Goal: Ask a question

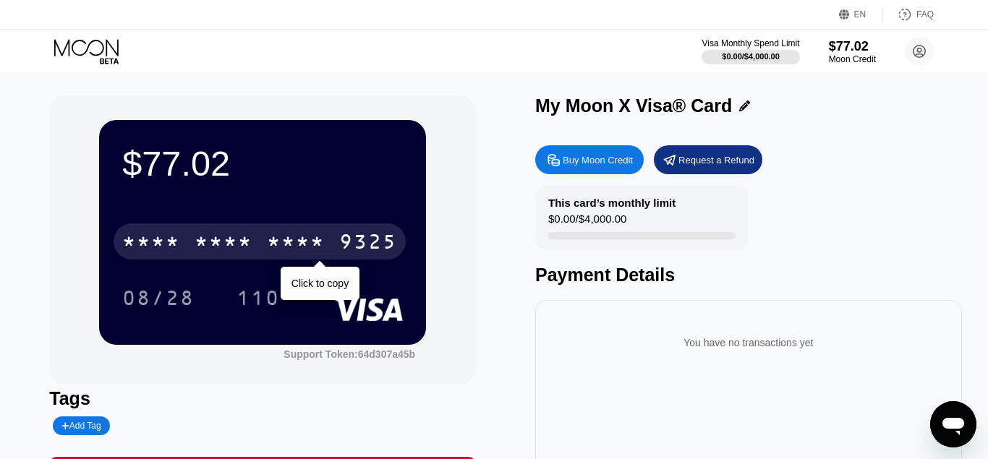
click at [298, 242] on div "* * * *" at bounding box center [296, 243] width 58 height 23
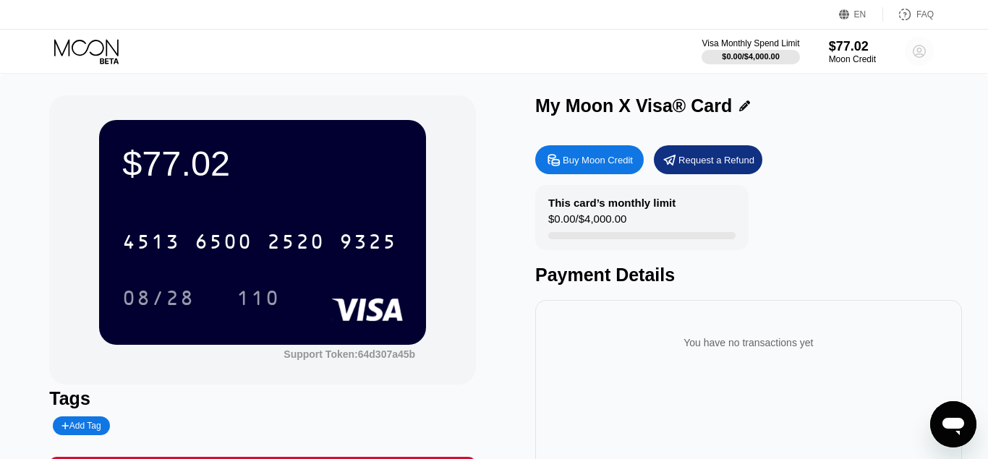
click at [922, 52] on circle at bounding box center [918, 51] width 29 height 29
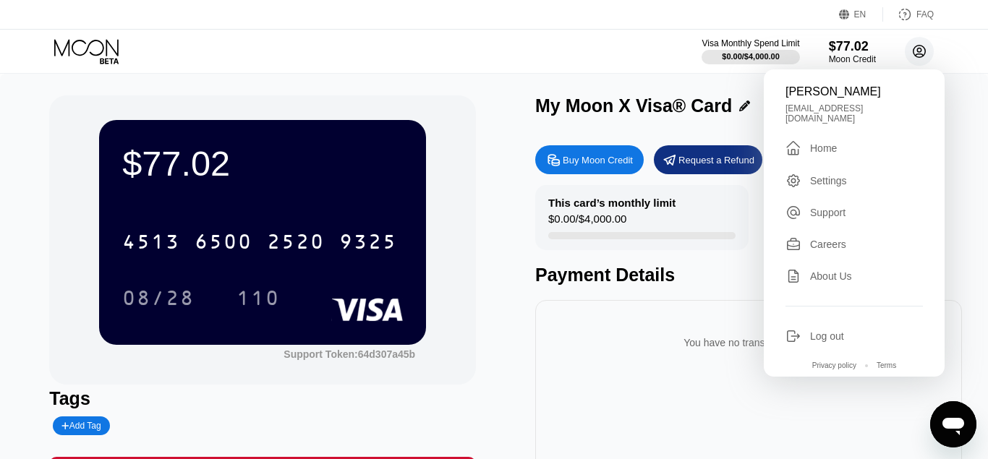
click at [922, 52] on circle at bounding box center [918, 51] width 29 height 29
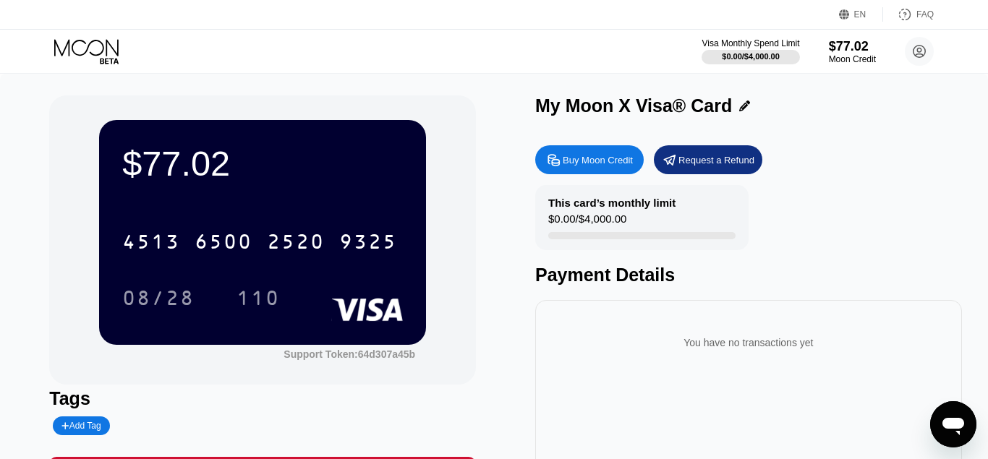
click at [952, 430] on icon "Open messaging window" at bounding box center [953, 424] width 26 height 26
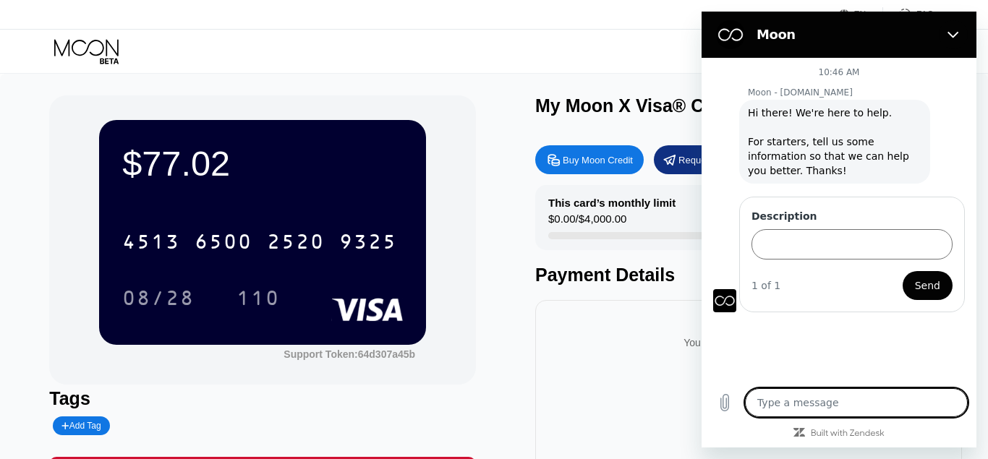
click at [807, 409] on textarea at bounding box center [856, 402] width 223 height 29
type textarea "x"
type textarea "g"
type textarea "x"
type textarea "go"
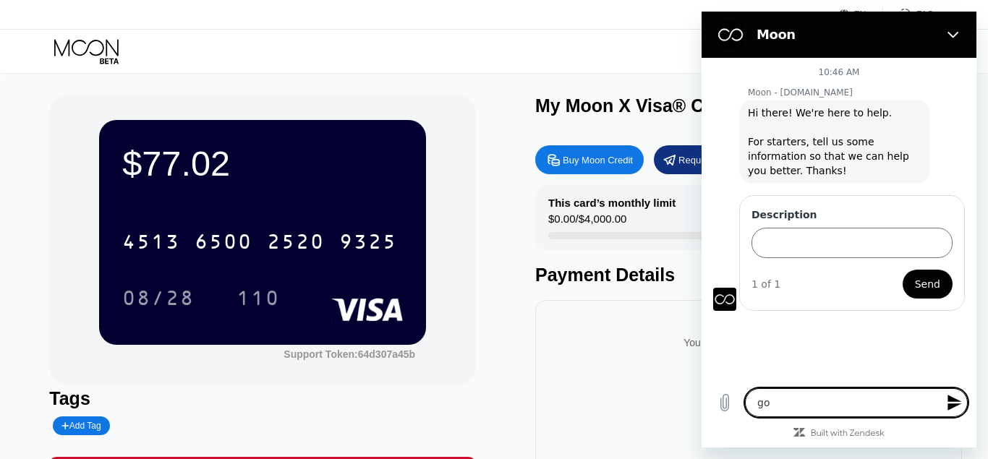
type textarea "x"
type textarea "goo"
type textarea "x"
type textarea "good"
type textarea "x"
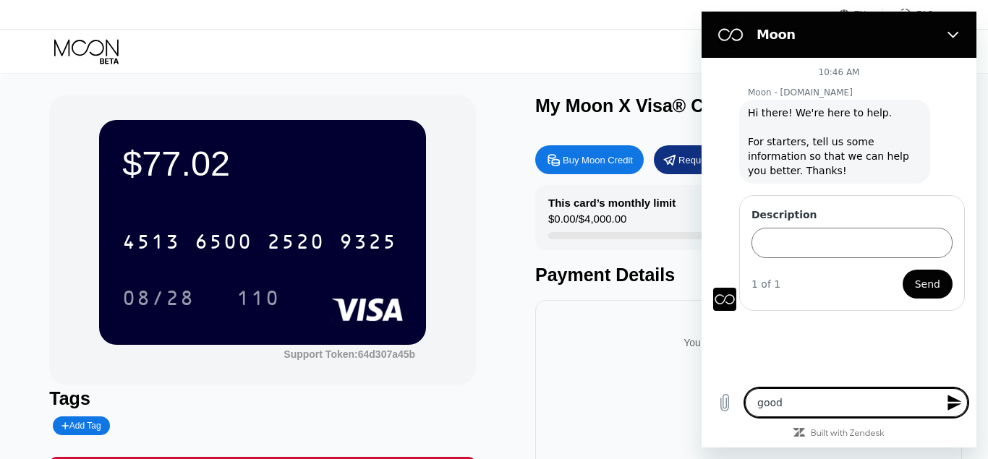
type textarea "good"
type textarea "x"
type textarea "good d"
type textarea "x"
type textarea "good da"
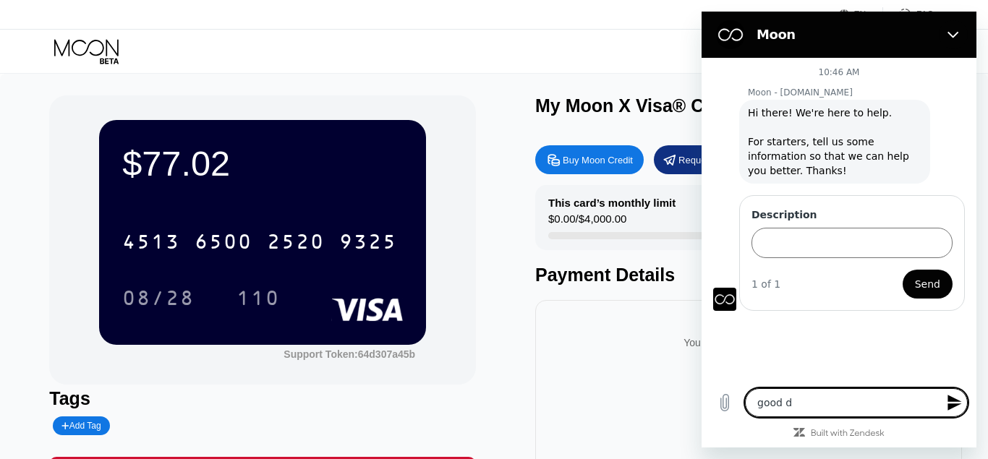
type textarea "x"
type textarea "good day"
type textarea "x"
type textarea "good day"
type textarea "x"
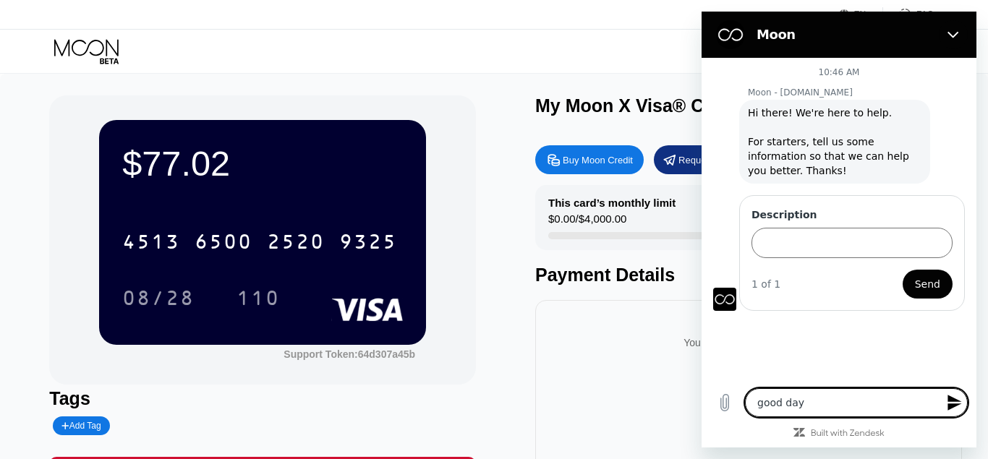
type textarea "good day"
type textarea "x"
type textarea "good da"
type textarea "x"
type textarea "good d"
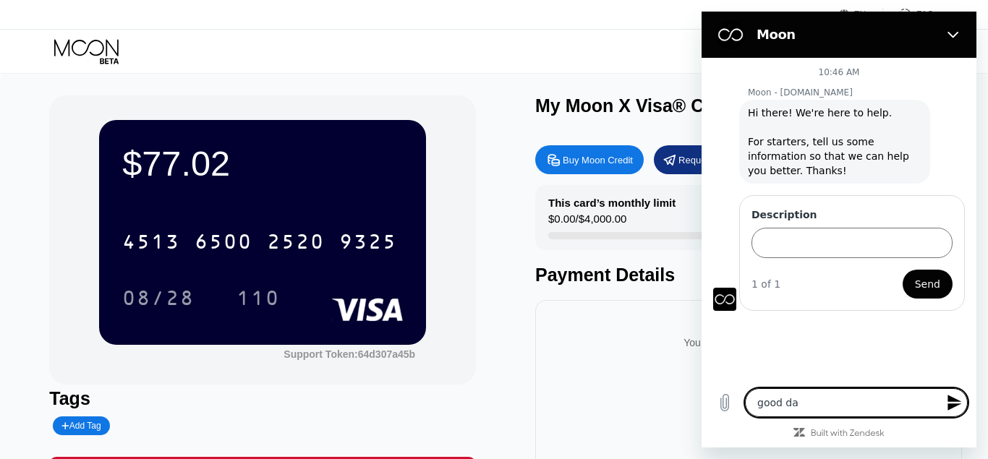
type textarea "x"
type textarea "good"
type textarea "x"
type textarea "good"
type textarea "x"
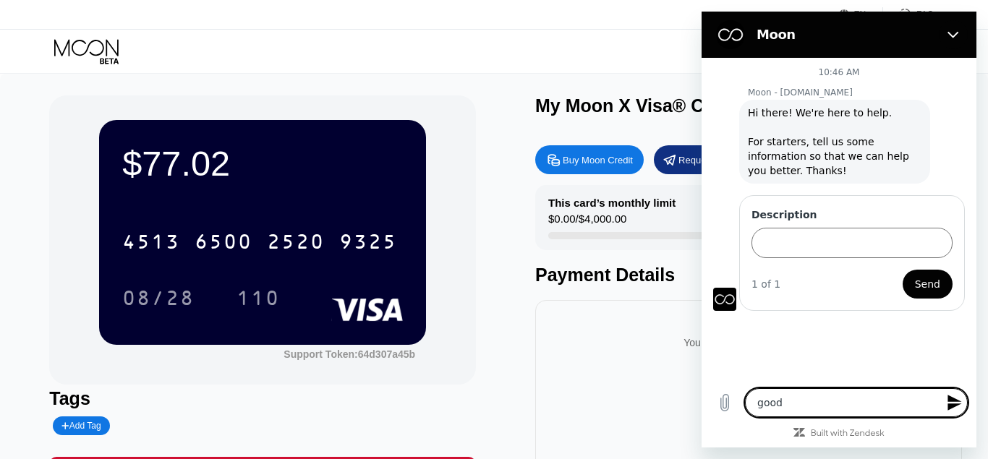
type textarea "goo"
type textarea "x"
type textarea "go"
type textarea "x"
type textarea "g"
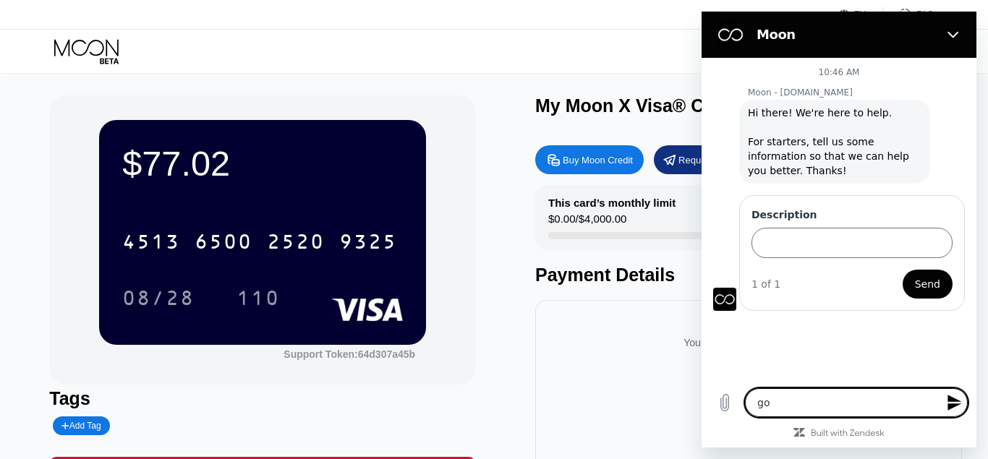
type textarea "x"
click at [808, 230] on input "Description" at bounding box center [851, 243] width 201 height 30
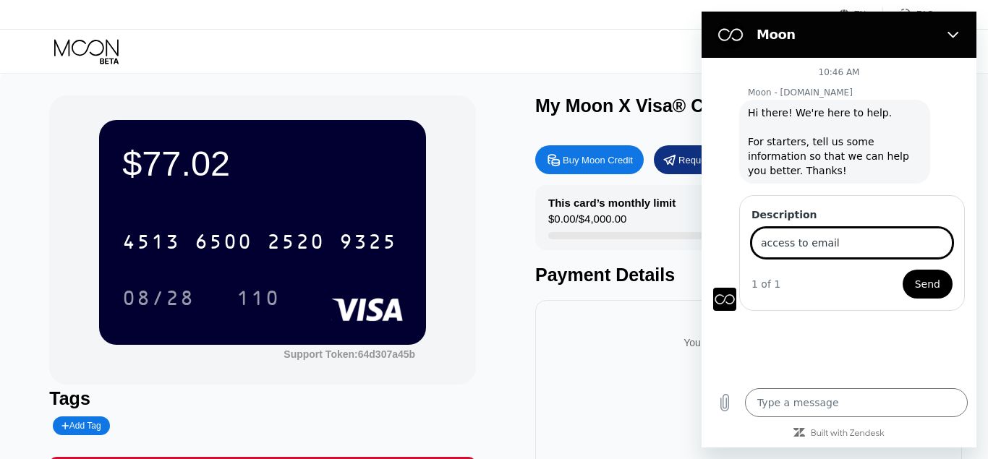
type input "access to email"
click at [922, 281] on span "Send" at bounding box center [926, 283] width 25 height 17
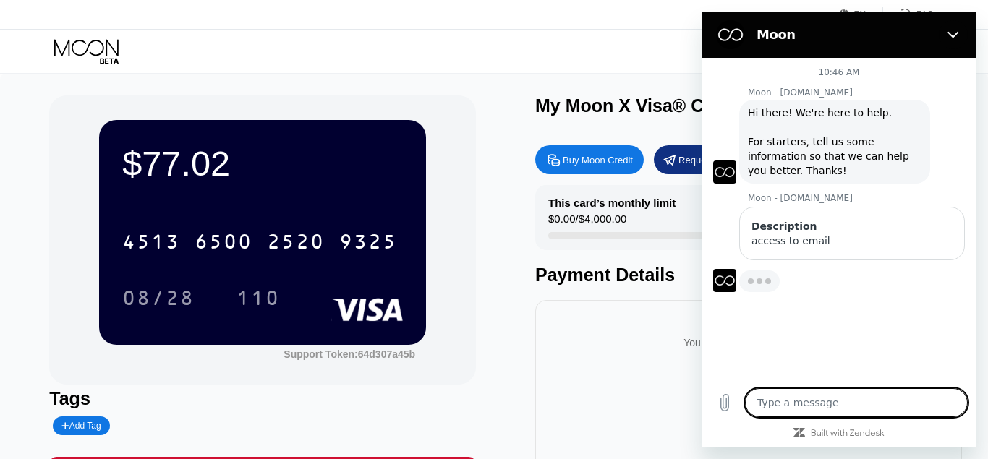
type textarea "x"
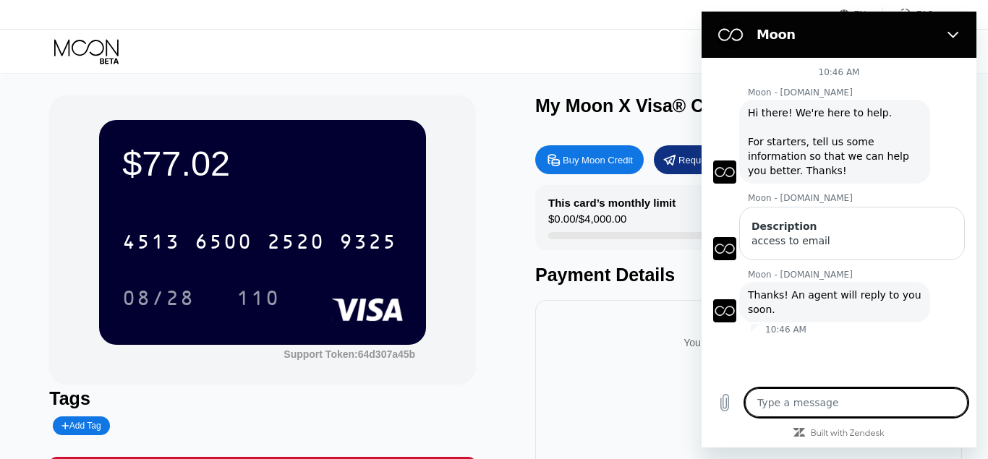
type textarea "h"
type textarea "x"
type textarea "ho"
type textarea "x"
type textarea "how"
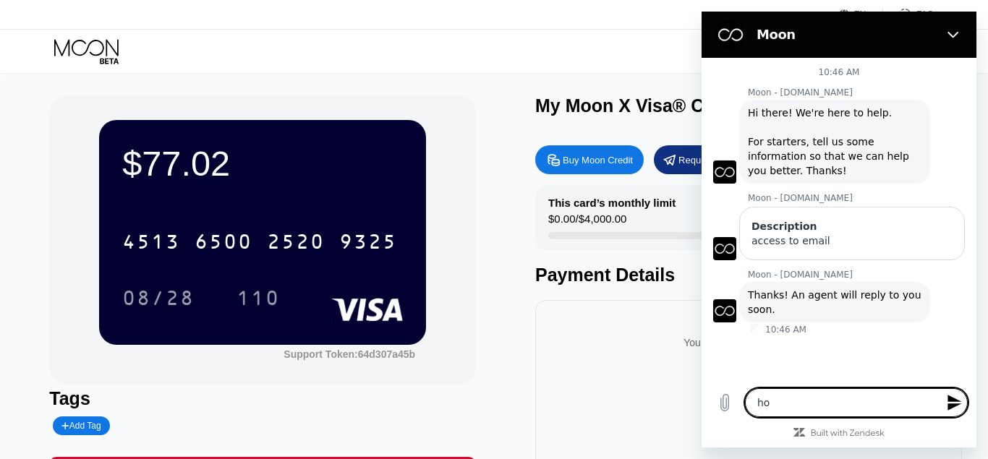
type textarea "x"
type textarea "how"
type textarea "x"
type textarea "how s"
type textarea "x"
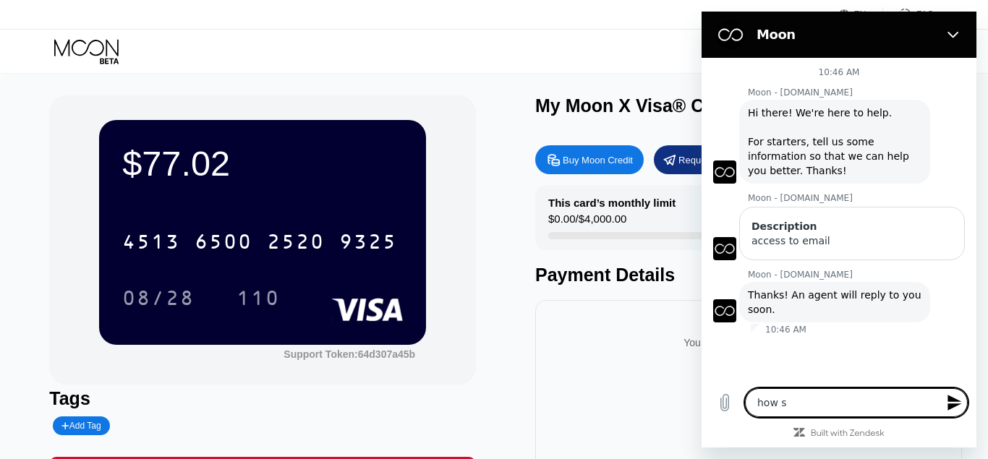
type textarea "how so"
type textarea "x"
type textarea "how [PERSON_NAME]"
type textarea "x"
type textarea "how soon"
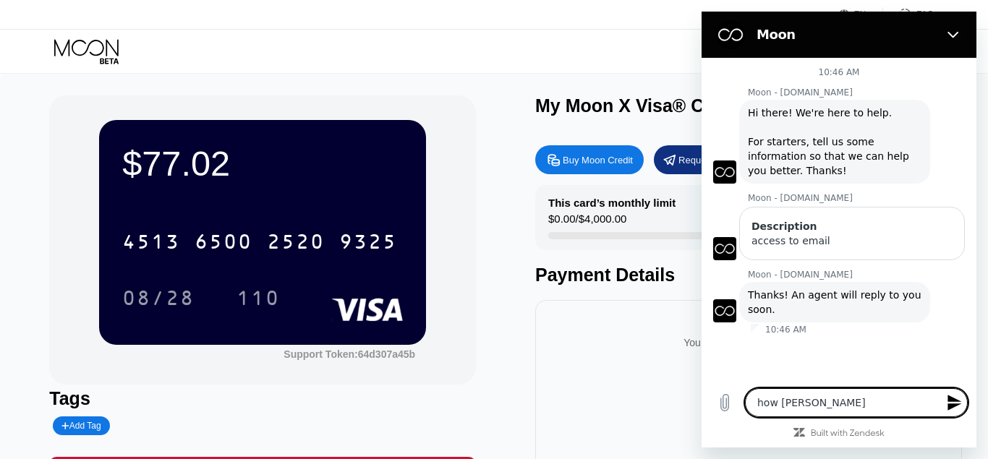
type textarea "x"
type textarea "how soon"
type textarea "x"
type textarea "how soon ?"
type textarea "x"
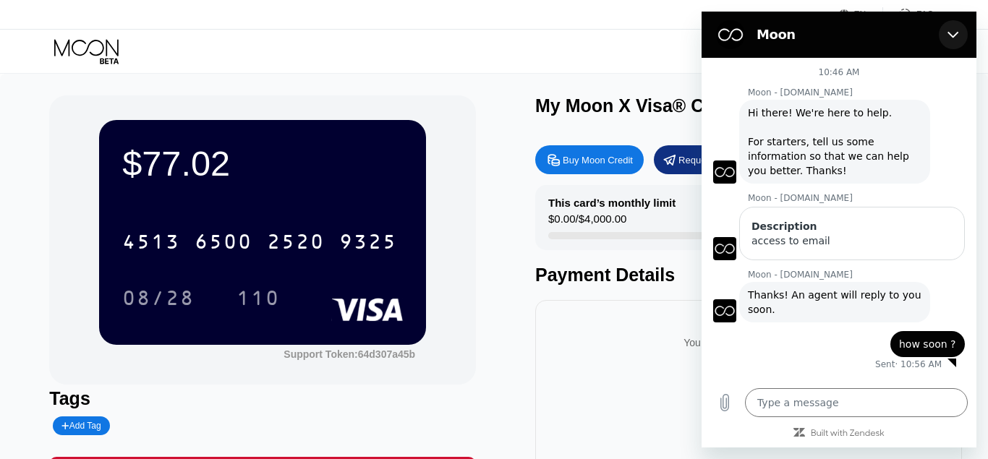
click at [956, 33] on icon "Close" at bounding box center [953, 35] width 12 height 12
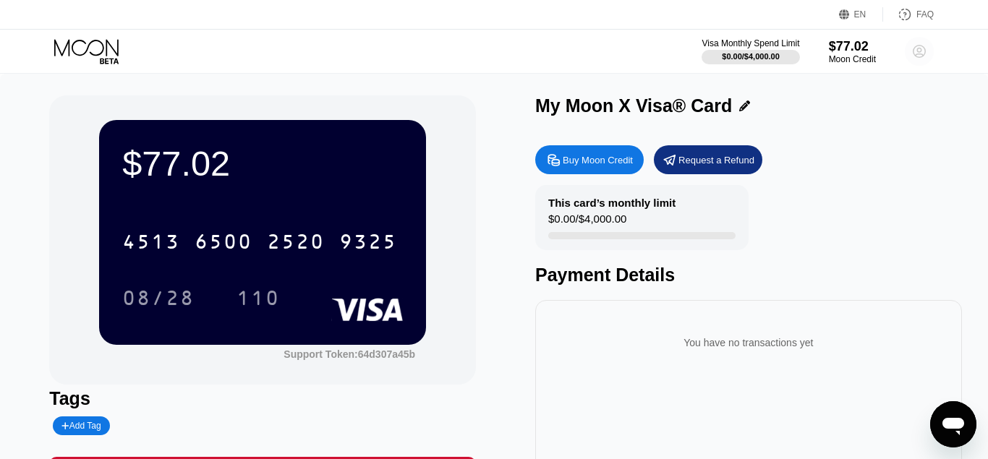
click at [915, 53] on circle at bounding box center [918, 51] width 29 height 29
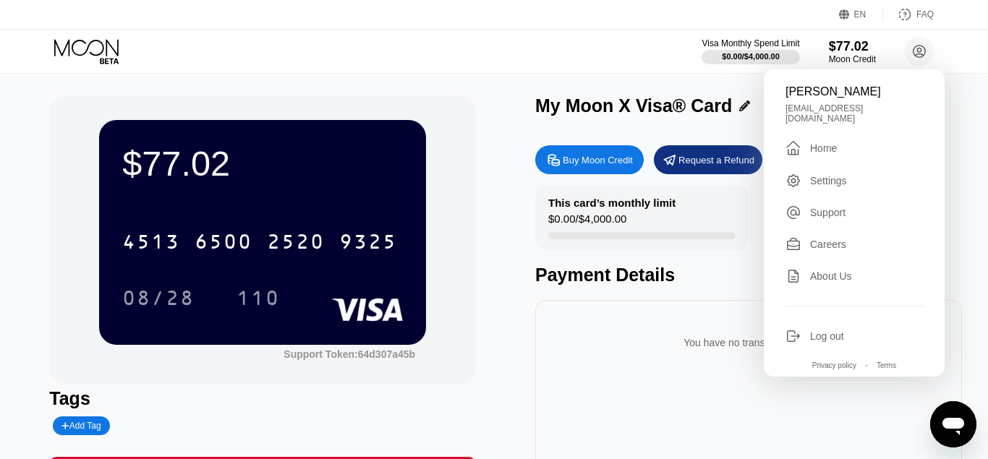
click at [618, 54] on div "Visa Monthly Spend Limit $0.00 / $4,000.00 $77.02 Moon Credit [PERSON_NAME] [EM…" at bounding box center [494, 51] width 988 height 43
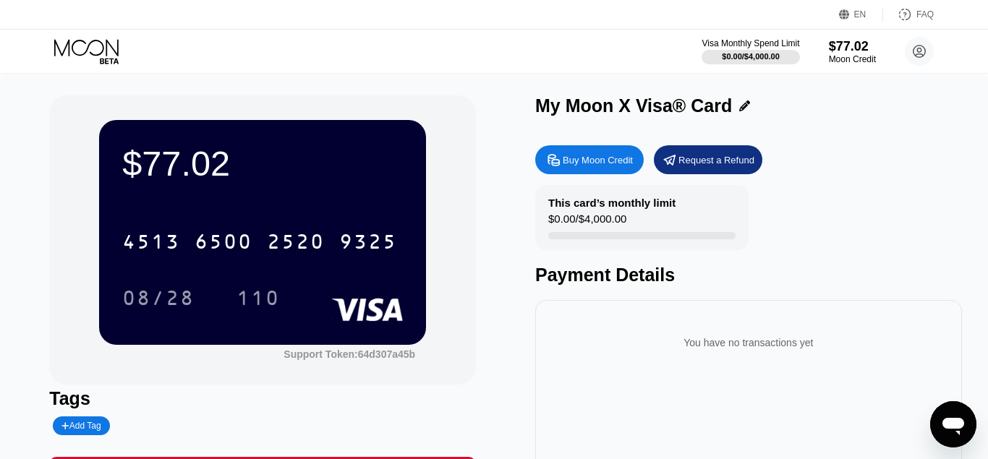
click at [953, 424] on icon "Open messaging window" at bounding box center [953, 426] width 22 height 17
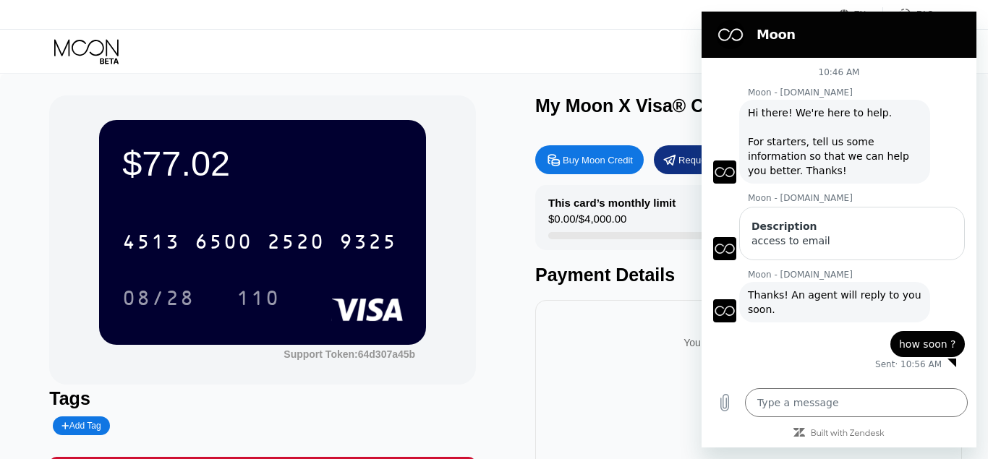
type textarea "x"
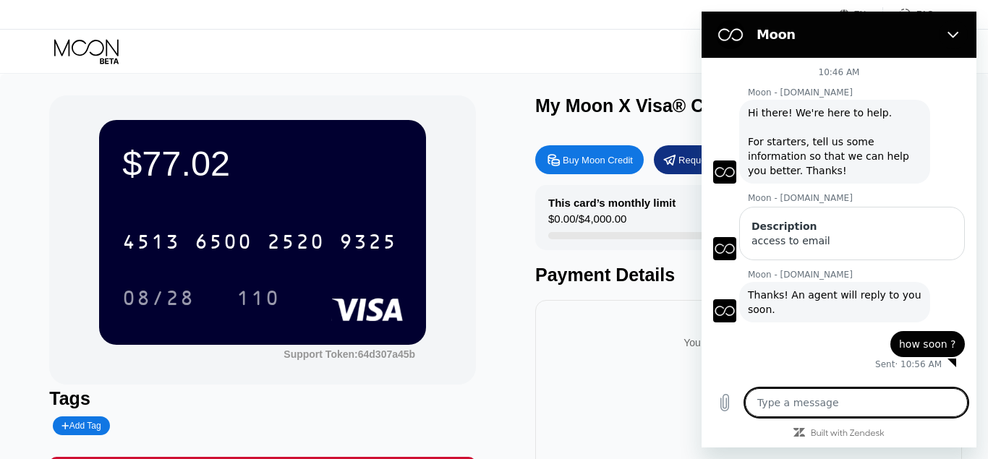
click at [890, 402] on textarea at bounding box center [856, 402] width 223 height 29
click at [922, 398] on textarea at bounding box center [856, 402] width 223 height 29
type textarea "I"
type textarea "x"
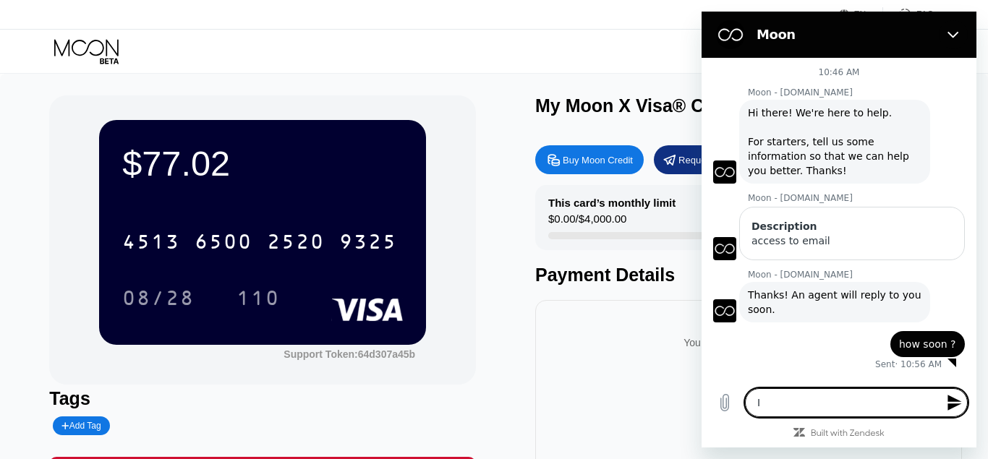
type textarea "I"
type textarea "x"
type textarea "I a"
type textarea "x"
type textarea "I am"
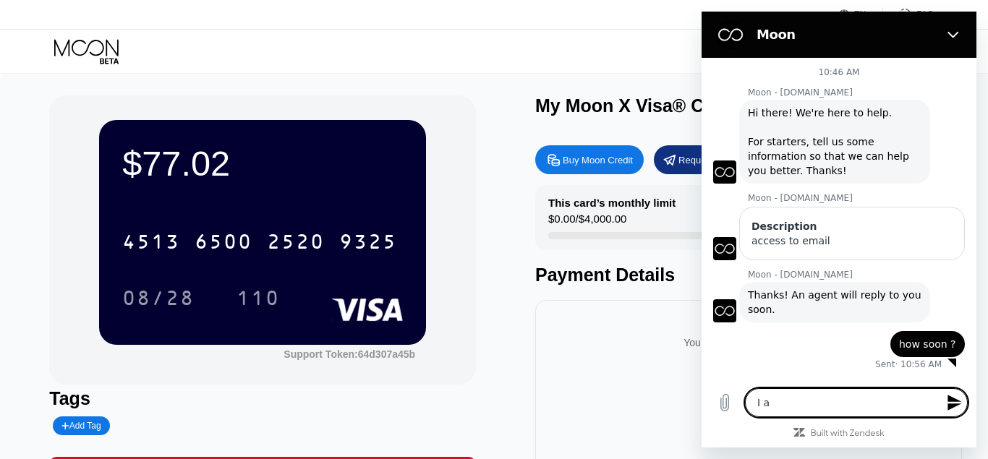
type textarea "x"
type textarea "I am"
type textarea "x"
type textarea "I am"
type textarea "x"
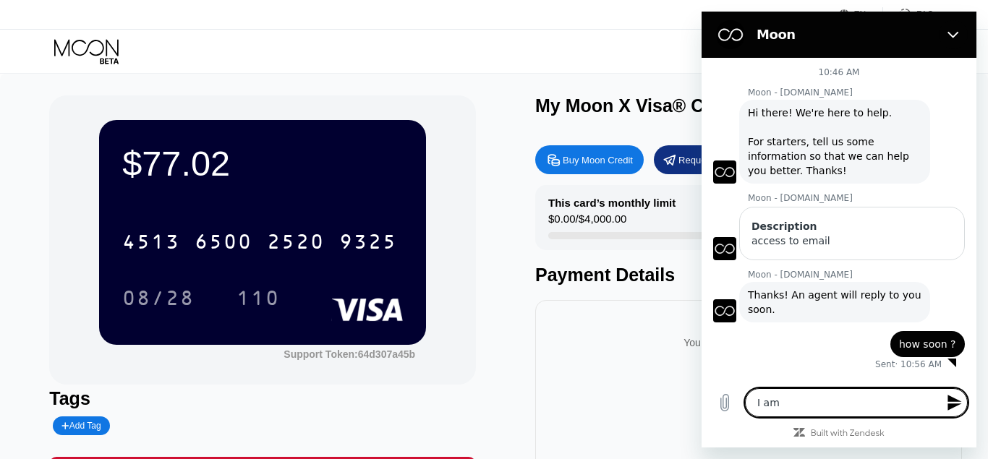
type textarea "I a"
type textarea "x"
type textarea "I"
type textarea "x"
type textarea "I j"
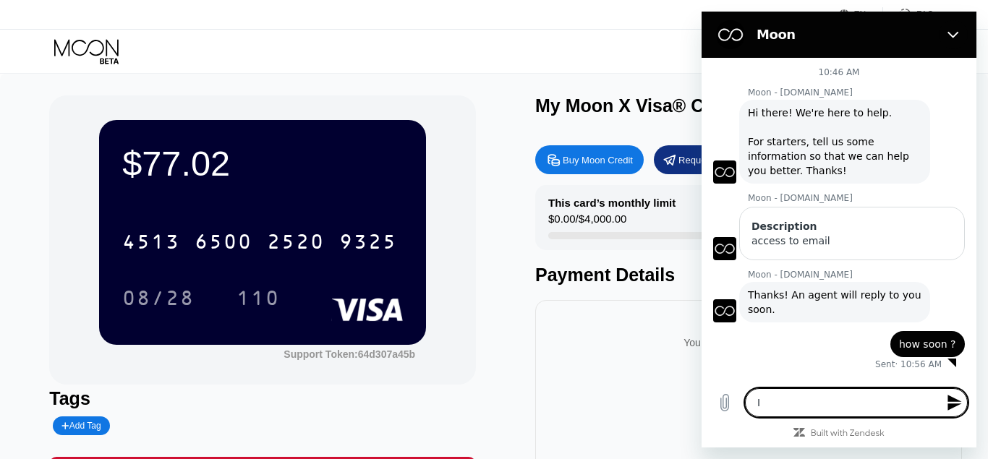
type textarea "x"
type textarea "I ju"
type textarea "x"
type textarea "I jus"
type textarea "x"
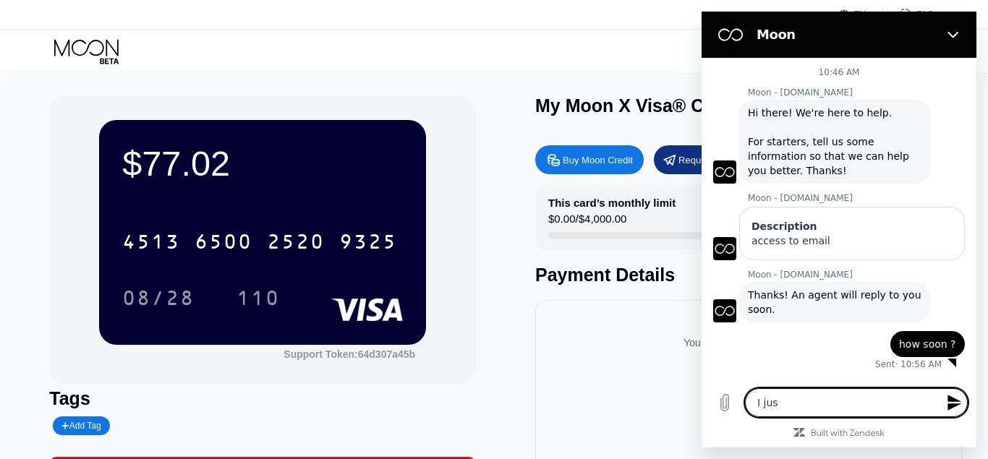
type textarea "I just"
type textarea "x"
type textarea "I just"
type textarea "x"
type textarea "I just n"
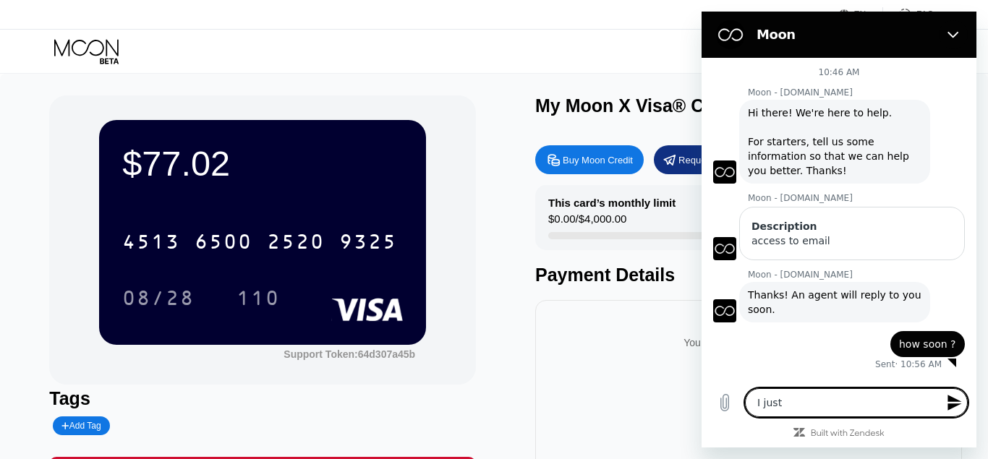
type textarea "x"
type textarea "I just no"
type textarea "x"
type textarea "I just not"
type textarea "x"
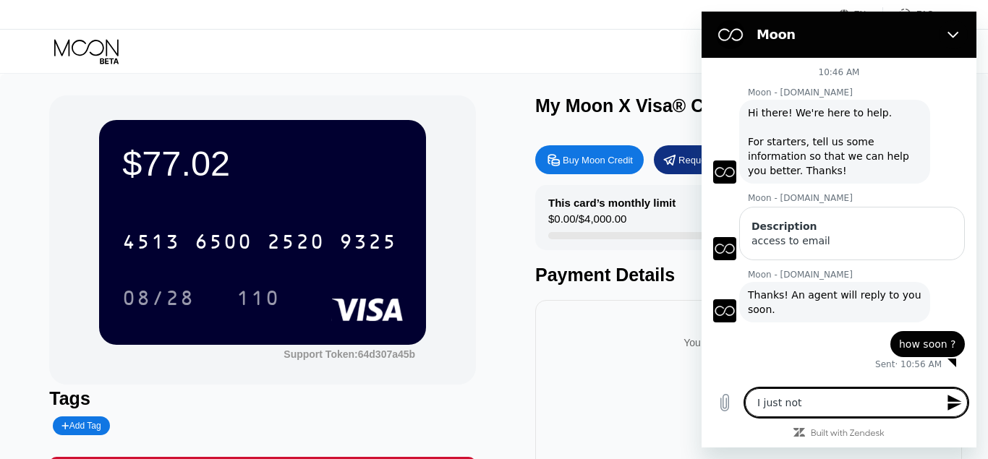
type textarea "I just noti"
type textarea "x"
type textarea "I just notic"
type textarea "x"
type textarea "I just notice"
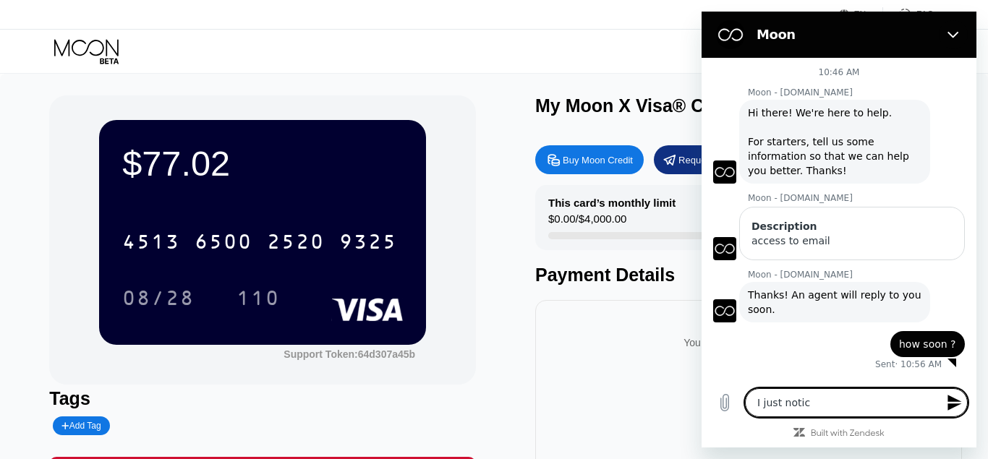
type textarea "x"
type textarea "I just noticed"
type textarea "x"
type textarea "I just noticed"
type textarea "x"
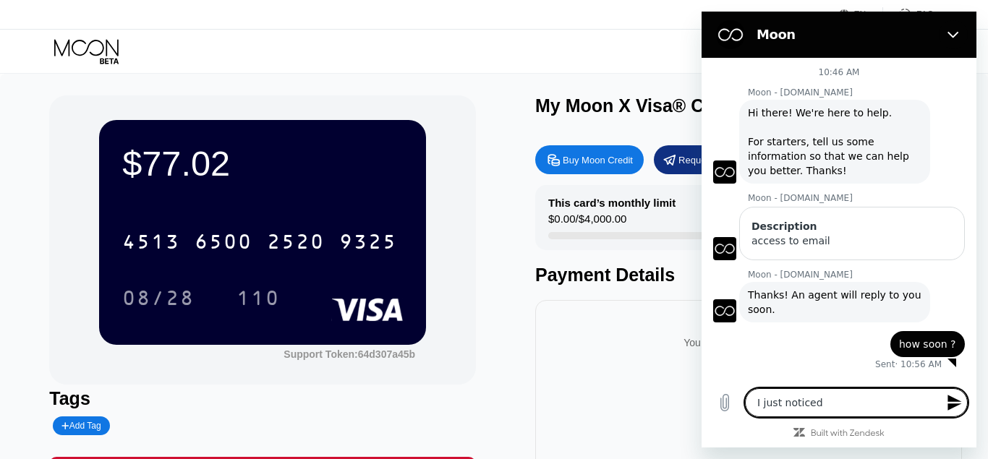
type textarea "I just noticed I"
type textarea "x"
type textarea "I just noticed I"
type textarea "x"
type textarea "I just noticed I c"
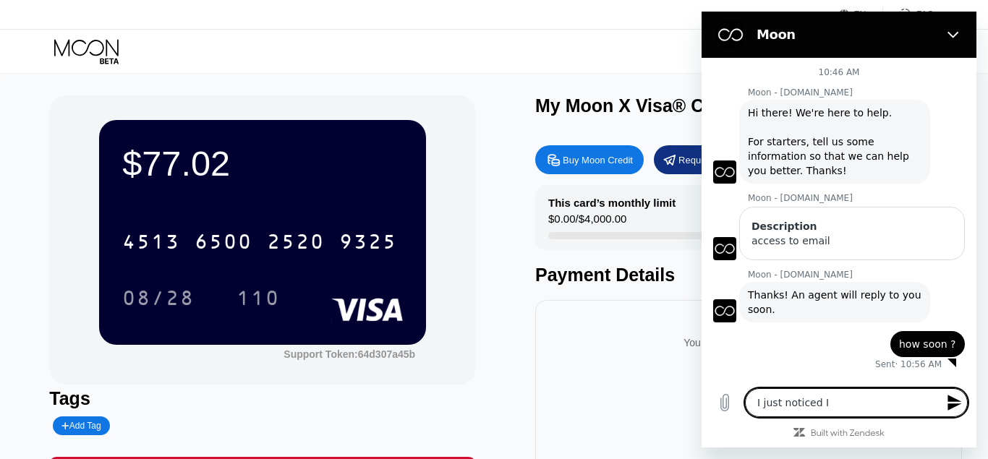
type textarea "x"
type textarea "I just noticed I ca"
type textarea "x"
type textarea "I just noticed I can"
type textarea "x"
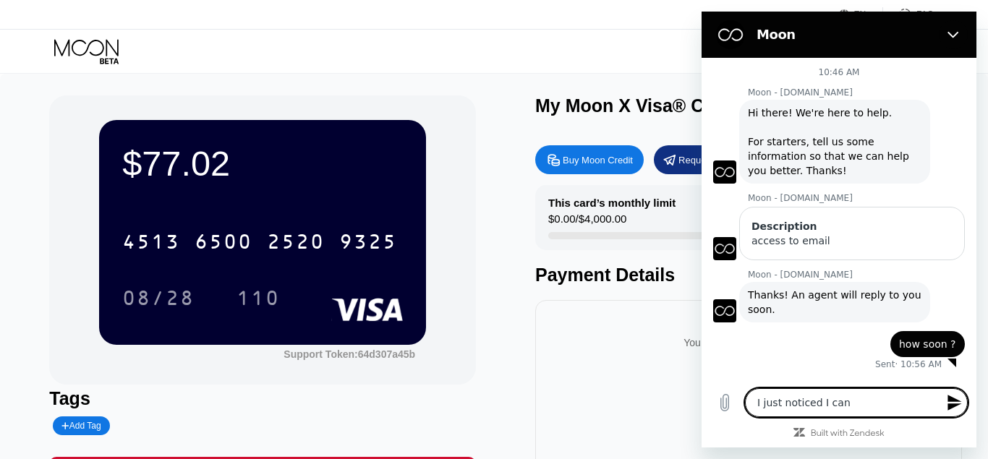
type textarea "I just noticed I [PERSON_NAME]"
type textarea "x"
type textarea "I just noticed I canno"
type textarea "x"
type textarea "I just noticed I cannot"
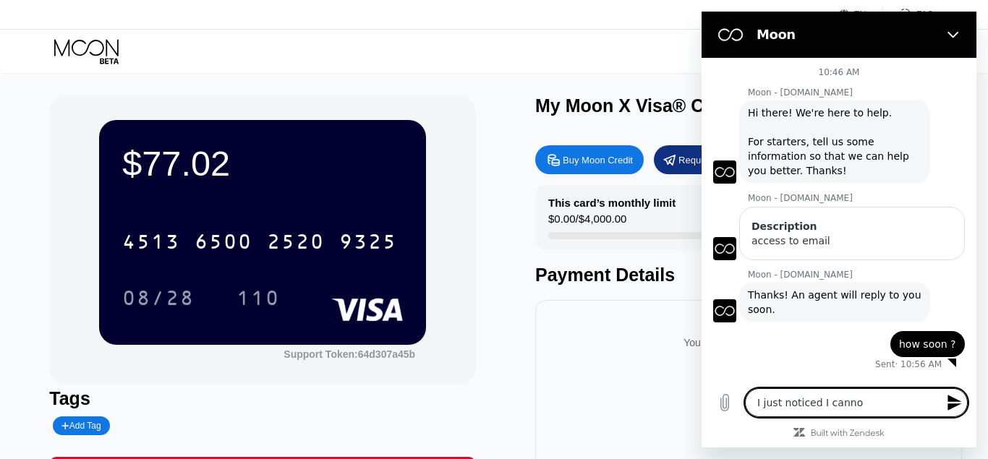
type textarea "x"
type textarea "I just noticed I cannot"
type textarea "x"
type textarea "I just noticed I cannot a"
type textarea "x"
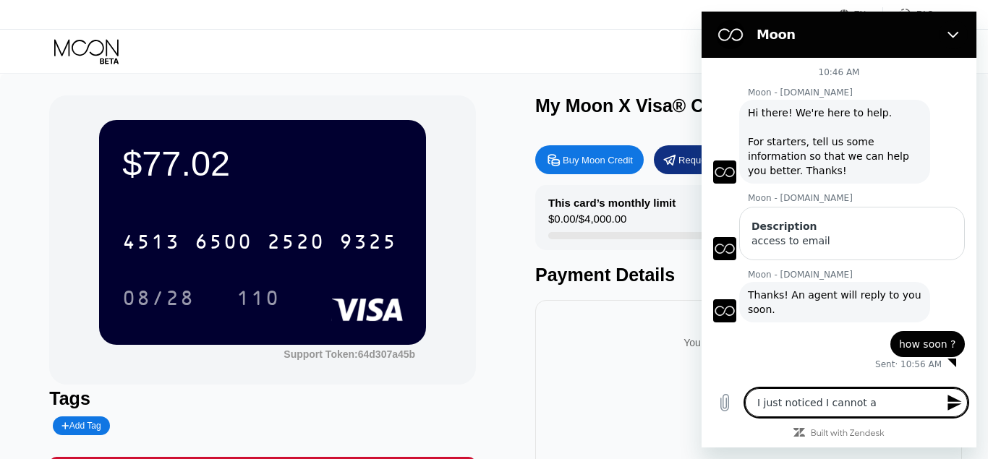
type textarea "I just noticed I cannot ac"
type textarea "x"
type textarea "I just noticed I cannot acc"
type textarea "x"
type textarea "I just noticed I cannot acce"
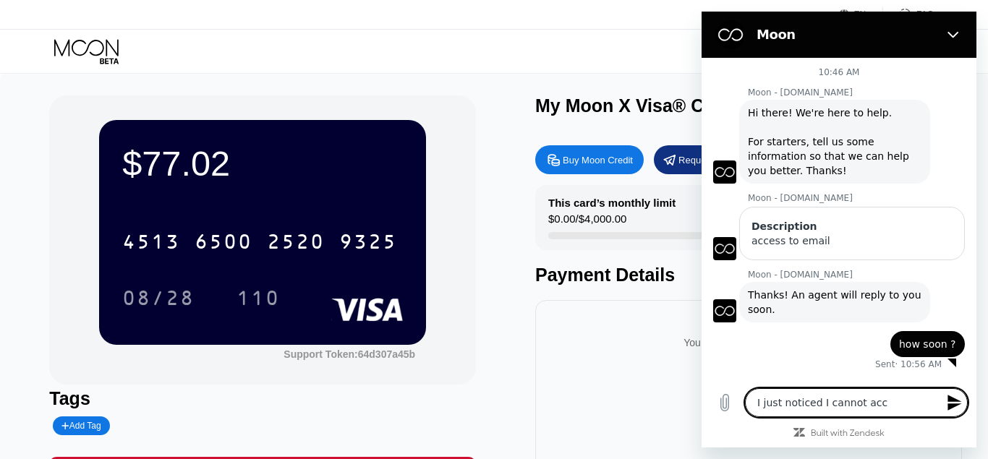
type textarea "x"
type textarea "I just noticed I cannot acces"
type textarea "x"
type textarea "I just noticed I cannot access"
type textarea "x"
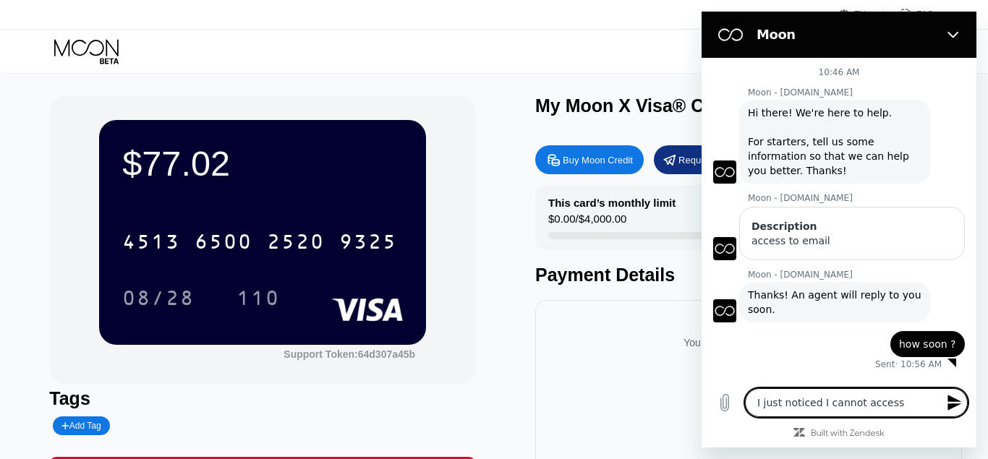
type textarea "I just noticed I cannot access"
type textarea "x"
type textarea "I just noticed I cannot access m"
type textarea "x"
type textarea "I just noticed I cannot access my"
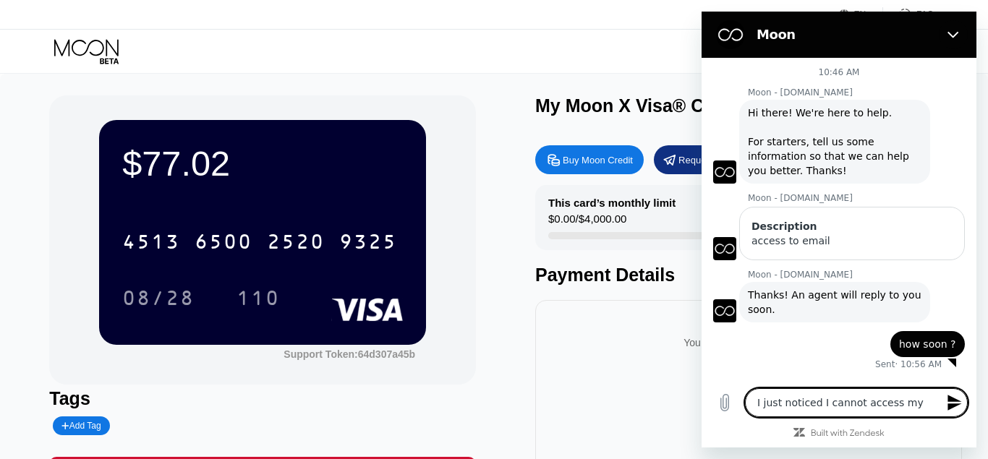
type textarea "x"
type textarea "I just noticed I cannot access my"
type textarea "x"
type textarea "I just noticed I cannot access my e"
type textarea "x"
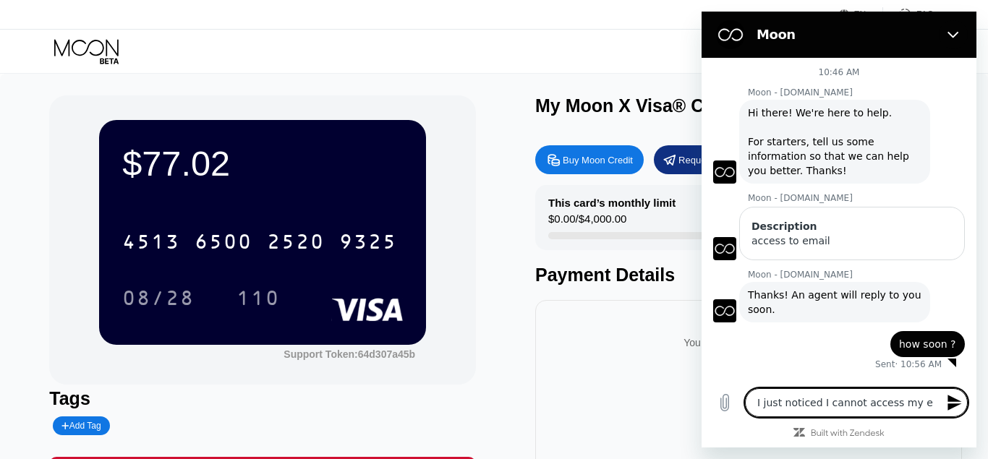
type textarea "I just noticed I cannot access my em"
type textarea "x"
type textarea "I just noticed I cannot access my ema"
type textarea "x"
type textarea "I just noticed I cannot access my emai"
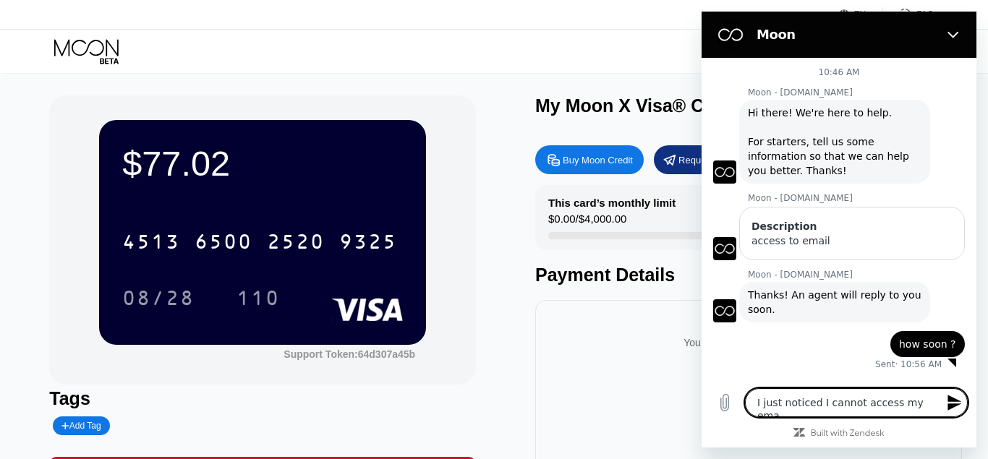
type textarea "x"
type textarea "I just noticed I cannot access my email"
type textarea "x"
type textarea "I just noticed I cannot access my email"
type textarea "x"
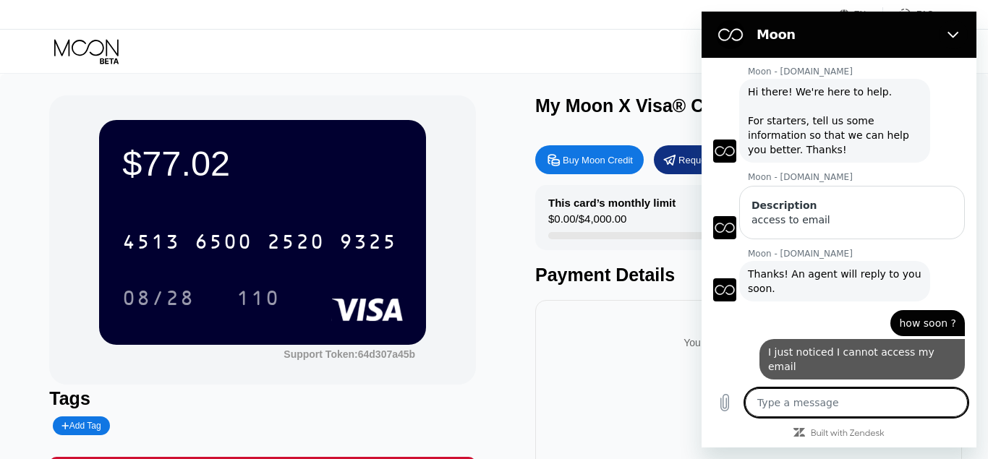
type textarea "x"
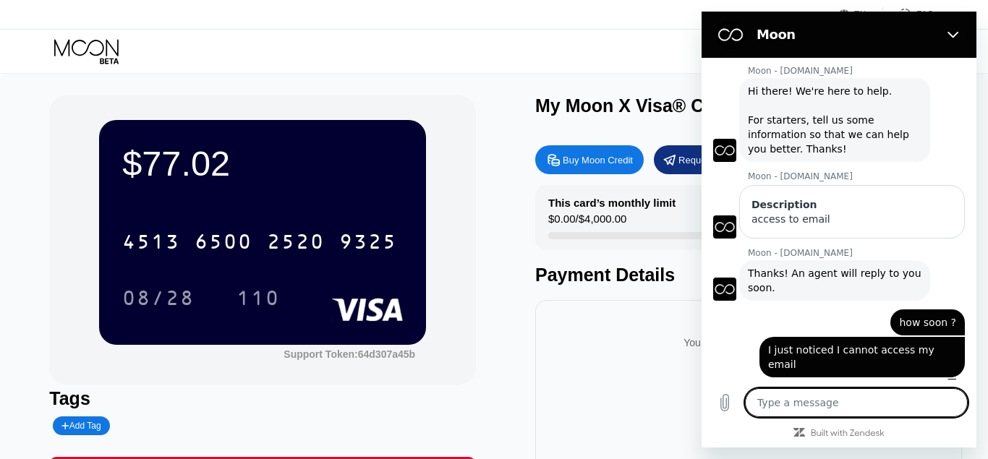
type textarea "t"
type textarea "x"
type textarea "th"
type textarea "x"
type textarea "tha"
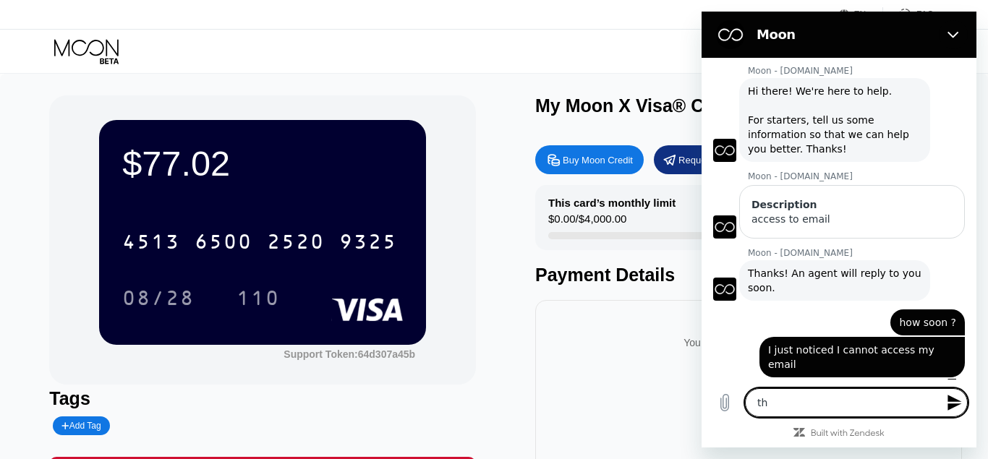
type textarea "x"
type textarea "that"
type textarea "x"
type textarea "thats"
type textarea "x"
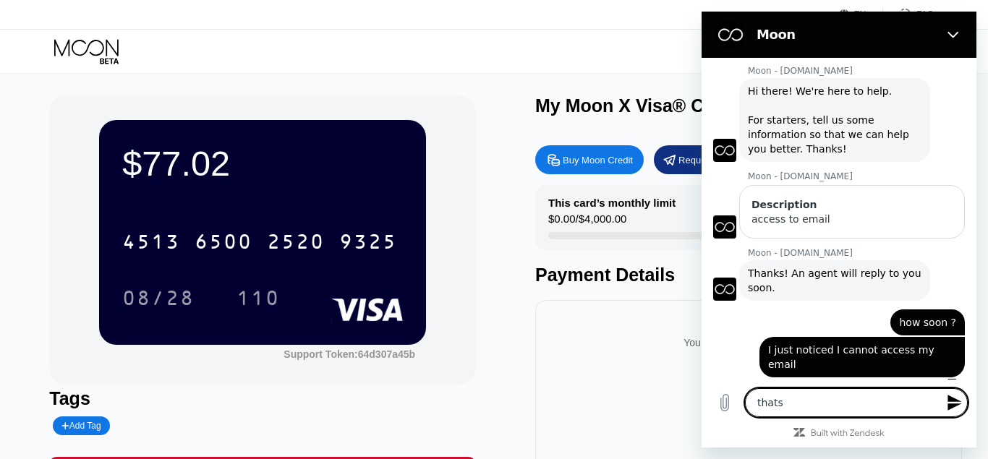
type textarea "thats"
type textarea "x"
type textarea "thats t"
type textarea "x"
type textarea "thats to"
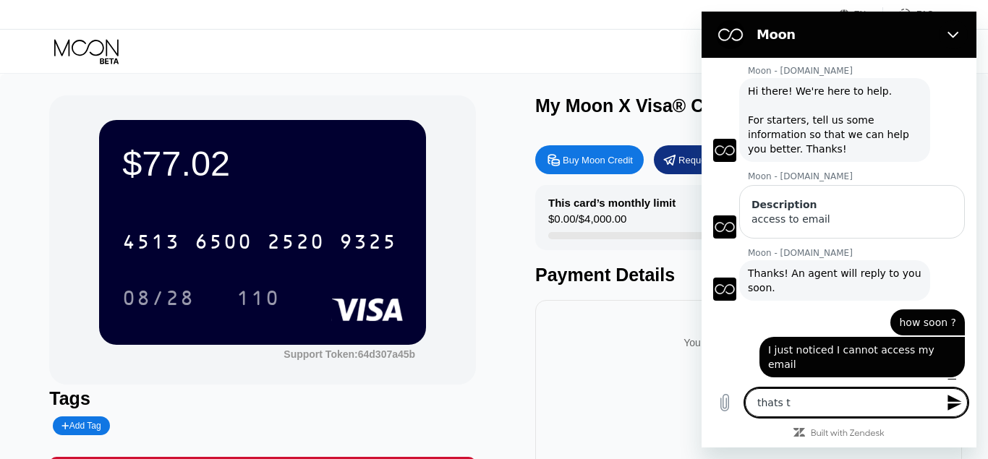
type textarea "x"
type textarea "thats to"
type textarea "x"
type textarea "thats to d"
type textarea "x"
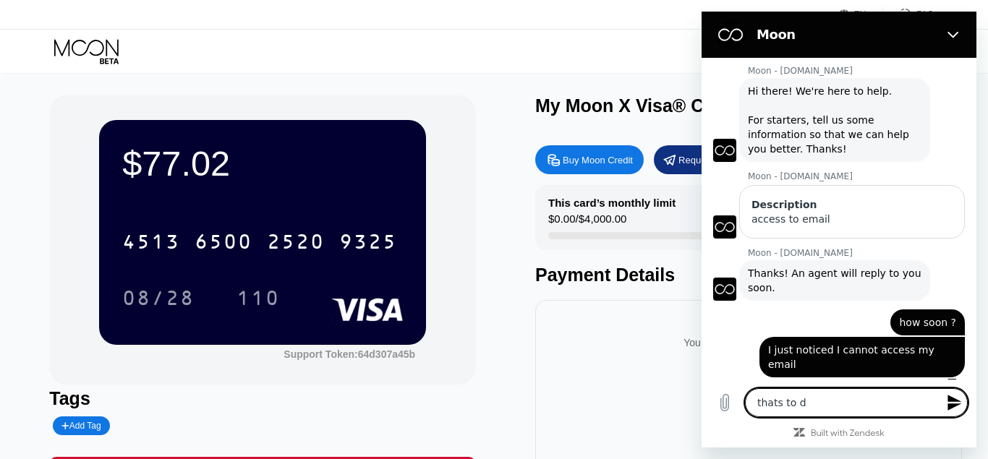
type textarea "thats to da"
type textarea "x"
type textarea "thats to day"
type textarea "x"
type textarea "thats to day"
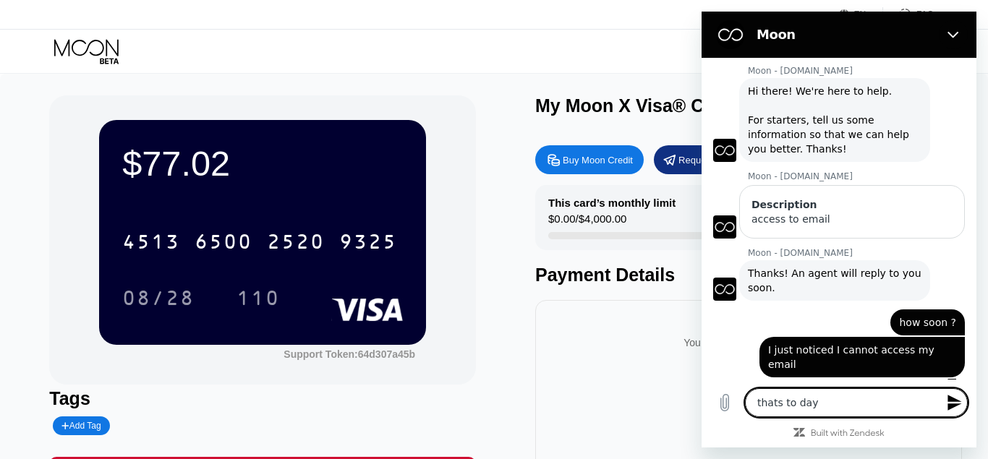
type textarea "x"
type textarea "thats to day I"
type textarea "x"
type textarea "thats to day I"
type textarea "x"
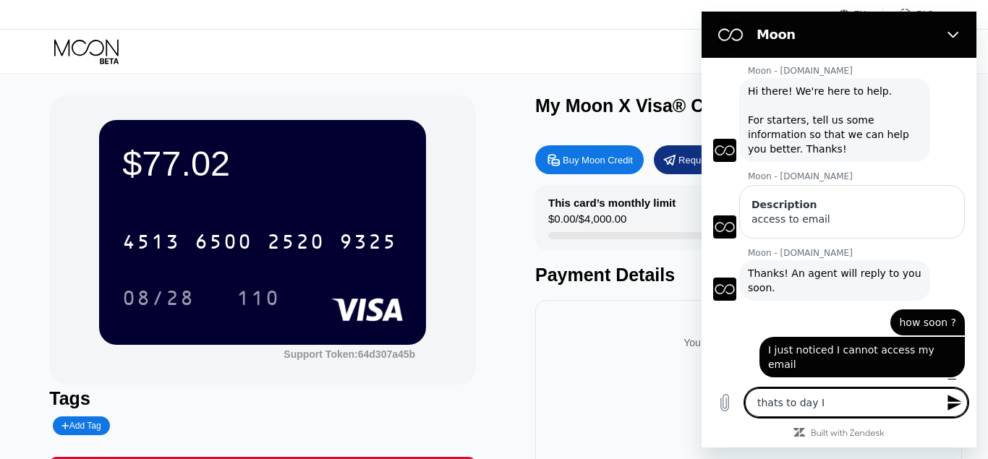
type textarea "thats to day I"
type textarea "x"
type textarea "thats to day"
type textarea "x"
type textarea "thats to day"
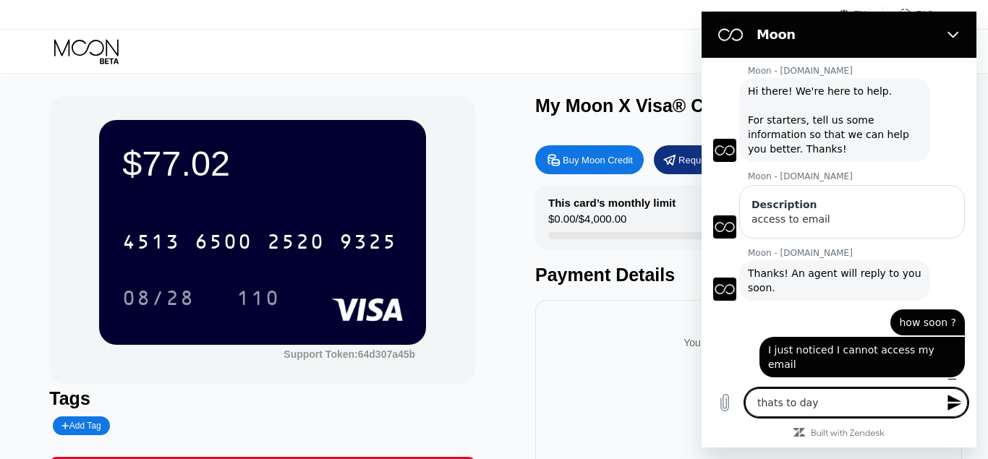
type textarea "x"
type textarea "thats to da"
type textarea "x"
type textarea "thats to d"
type textarea "x"
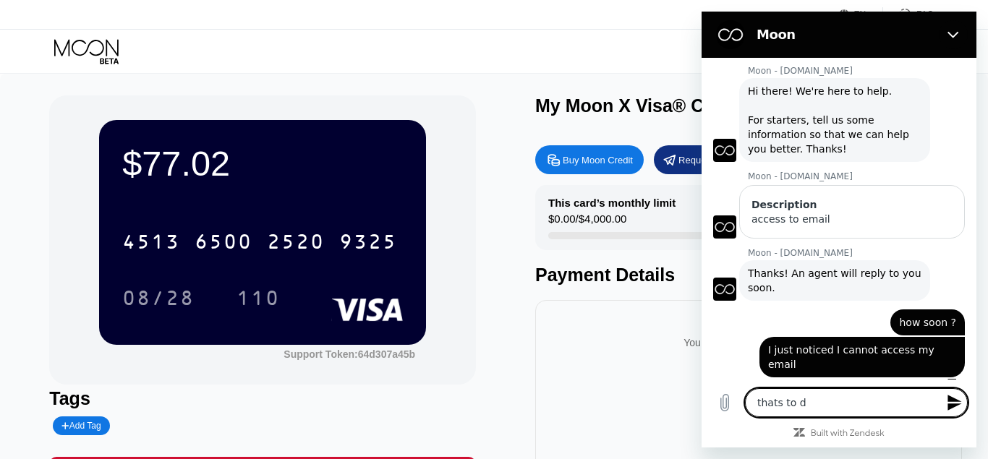
type textarea "thats to"
type textarea "x"
type textarea "thats to s"
type textarea "x"
type textarea "thats to sa"
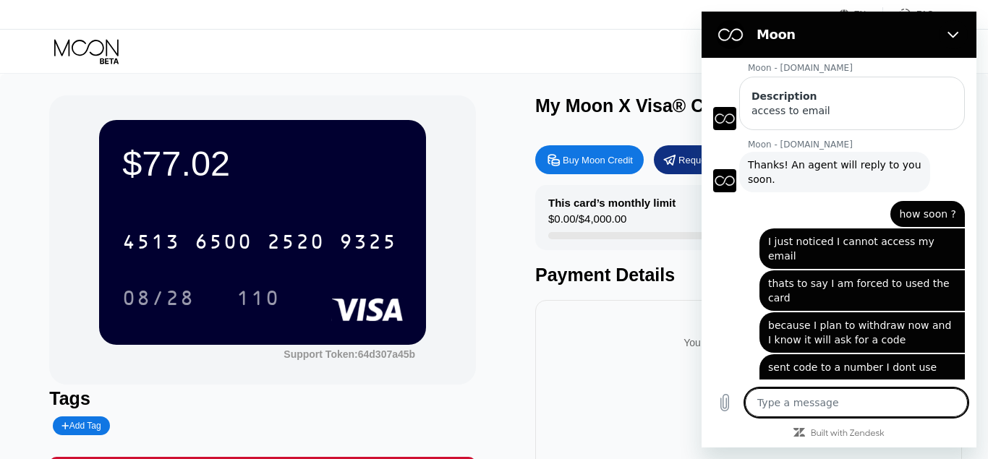
scroll to position [133, 0]
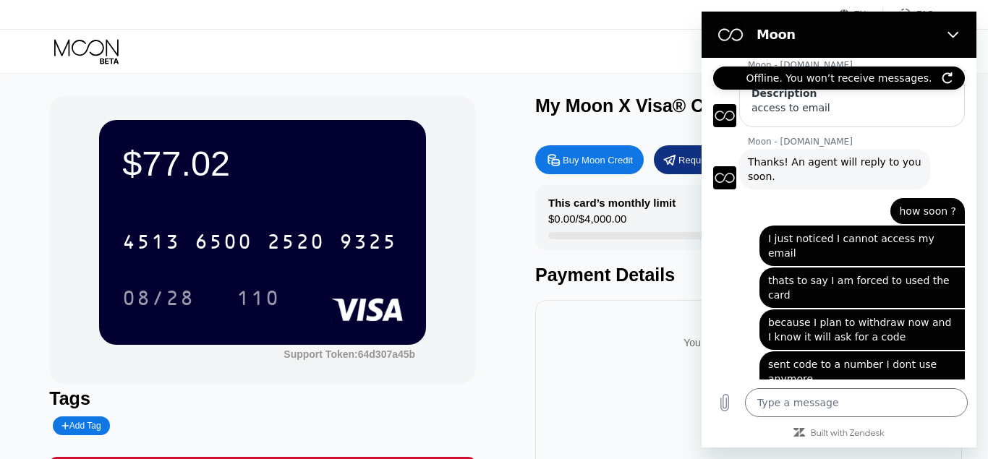
click at [946, 76] on icon "Refresh connection" at bounding box center [947, 78] width 12 height 12
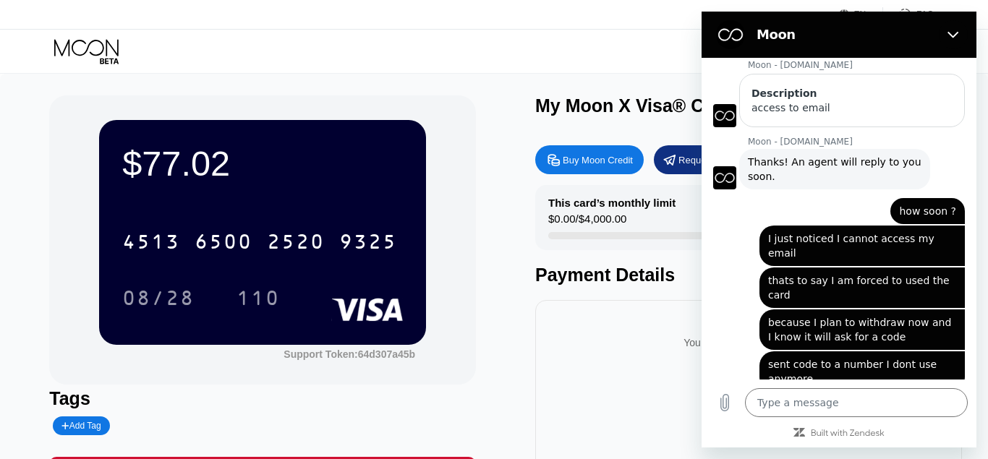
click at [15, 200] on div "$77.02 4513 6500 2520 9325 08/28 110 Support Token: 64d307a45b Tags Add Tag Mar…" at bounding box center [494, 331] width 988 height 515
click at [628, 387] on div "You have no transactions yet" at bounding box center [748, 426] width 427 height 253
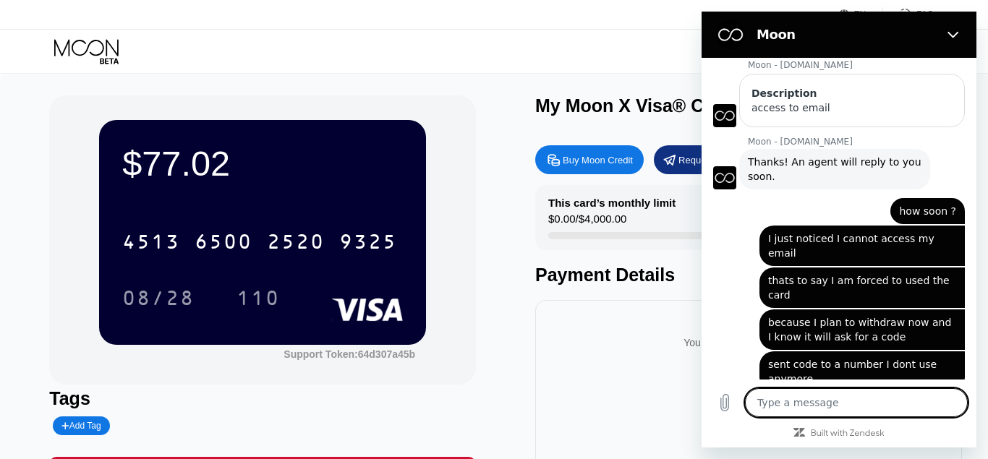
click at [827, 400] on textarea at bounding box center [856, 402] width 223 height 29
click at [865, 402] on textarea at bounding box center [856, 402] width 223 height 29
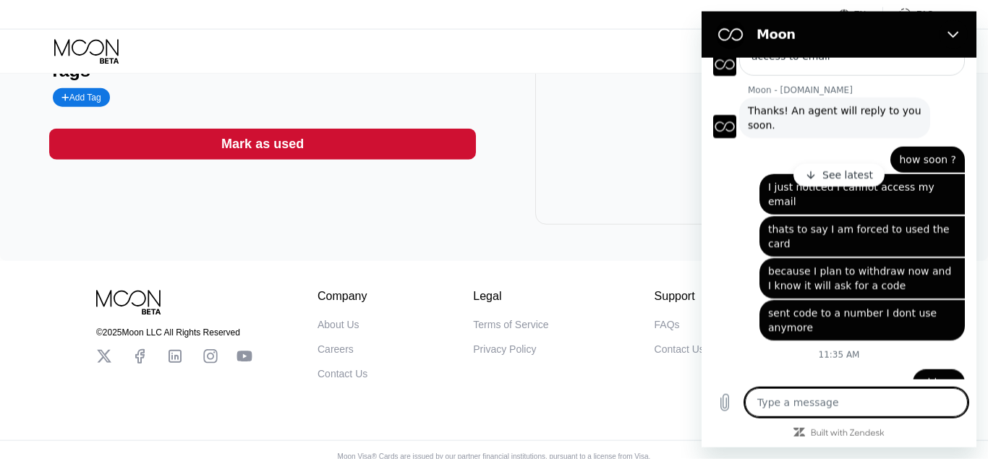
scroll to position [358, 0]
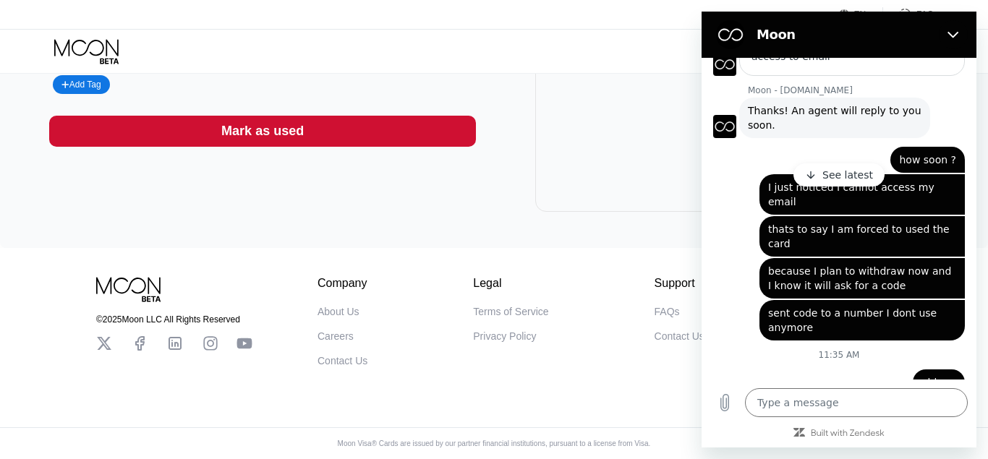
click at [522, 398] on div "© 2025 Moon LLC All Rights Reserved Company About Us Careers Contact Us Legal T…" at bounding box center [494, 353] width 988 height 211
click at [682, 382] on div "© 2025 Moon LLC All Rights Reserved Company About Us Careers Contact Us Legal T…" at bounding box center [494, 353] width 988 height 211
click at [954, 33] on icon "Close" at bounding box center [953, 35] width 12 height 12
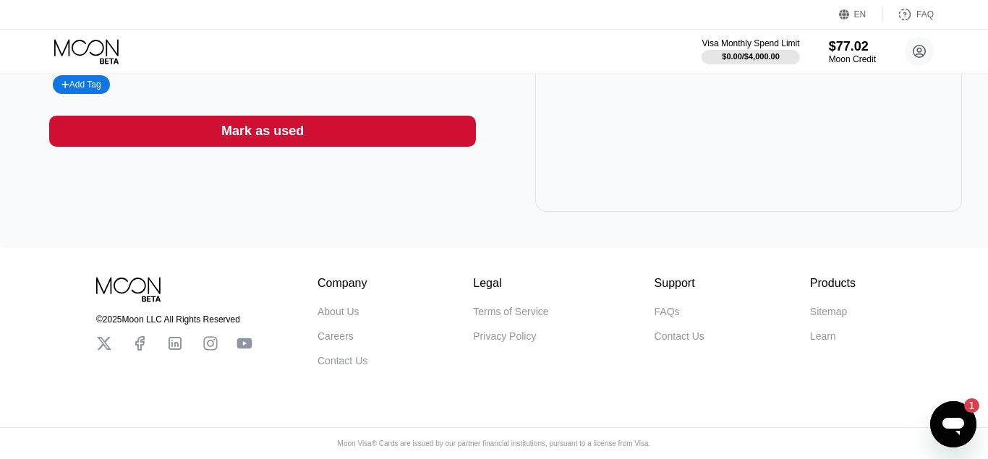
scroll to position [0, 0]
click at [956, 421] on icon "Open messaging window, 1 unread message" at bounding box center [953, 426] width 22 height 17
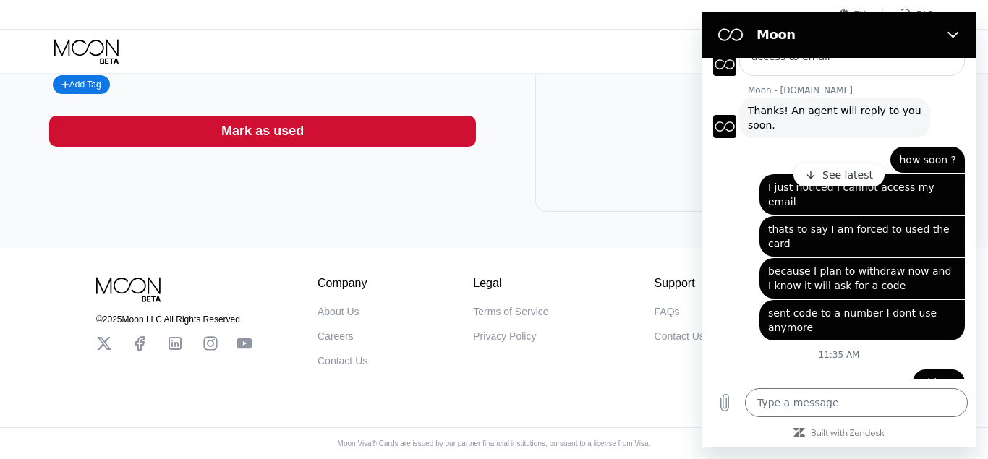
click at [839, 177] on p "See latest" at bounding box center [847, 175] width 51 height 14
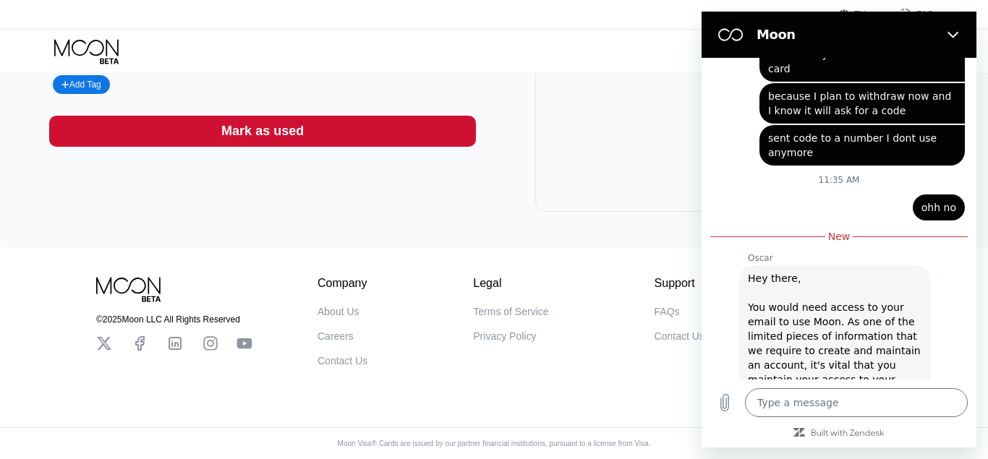
scroll to position [360, 0]
click at [834, 411] on textarea at bounding box center [856, 402] width 223 height 29
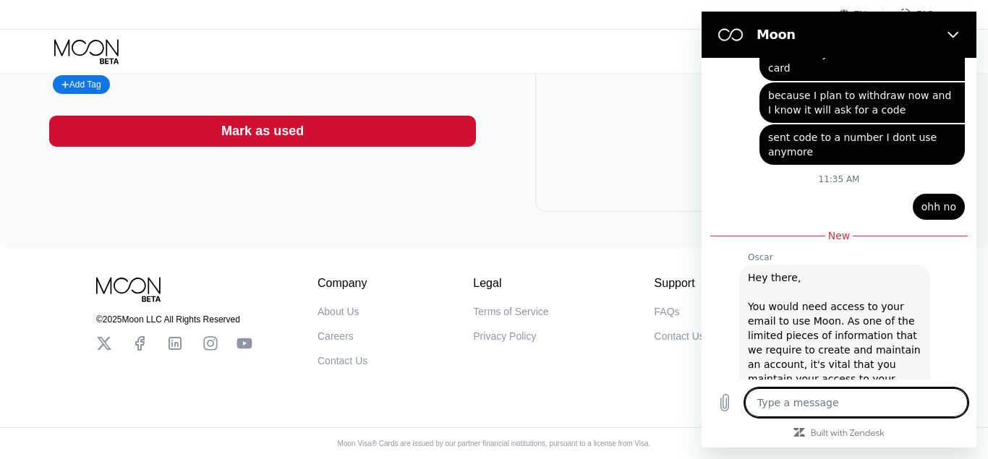
click at [834, 411] on textarea at bounding box center [856, 402] width 223 height 29
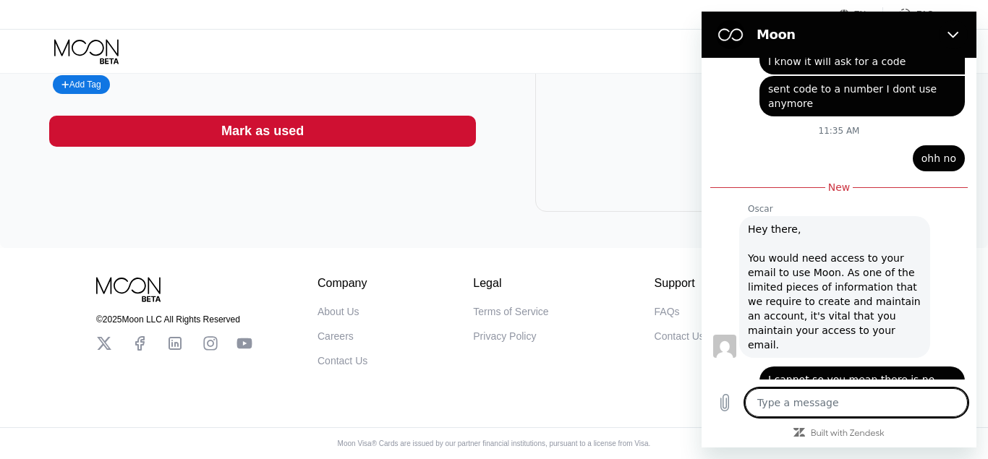
scroll to position [409, 0]
click at [722, 404] on icon "Upload file" at bounding box center [725, 403] width 8 height 17
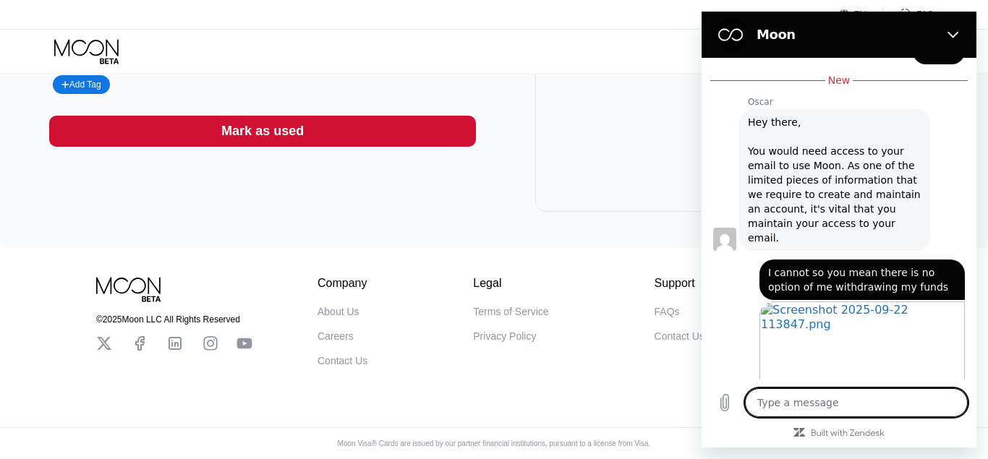
scroll to position [516, 0]
click at [800, 405] on textarea at bounding box center [856, 402] width 223 height 29
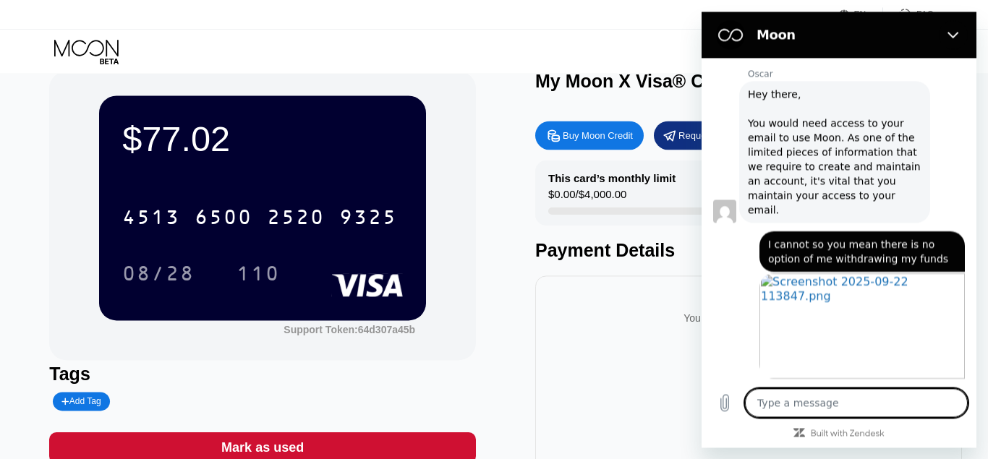
scroll to position [18, 0]
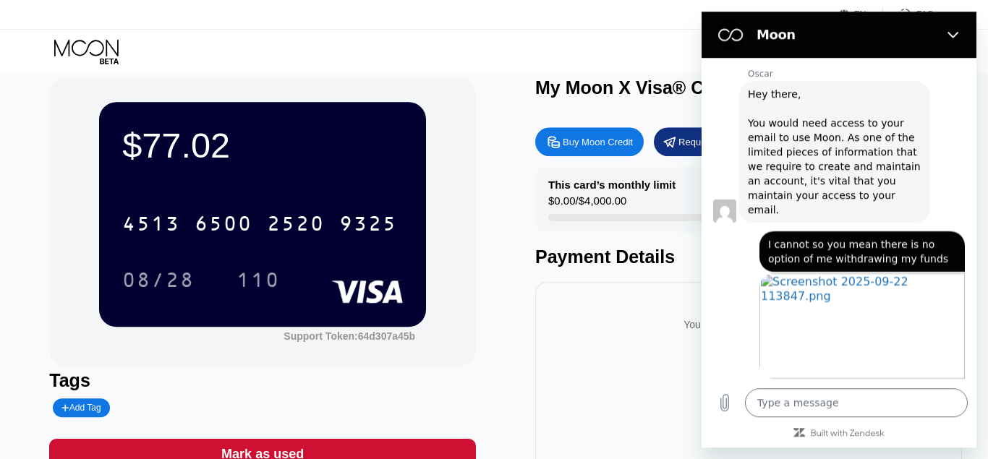
click at [662, 21] on div "EN Language Select an item Save FAQ" at bounding box center [494, 15] width 988 height 30
click at [951, 30] on icon "Close" at bounding box center [953, 35] width 12 height 12
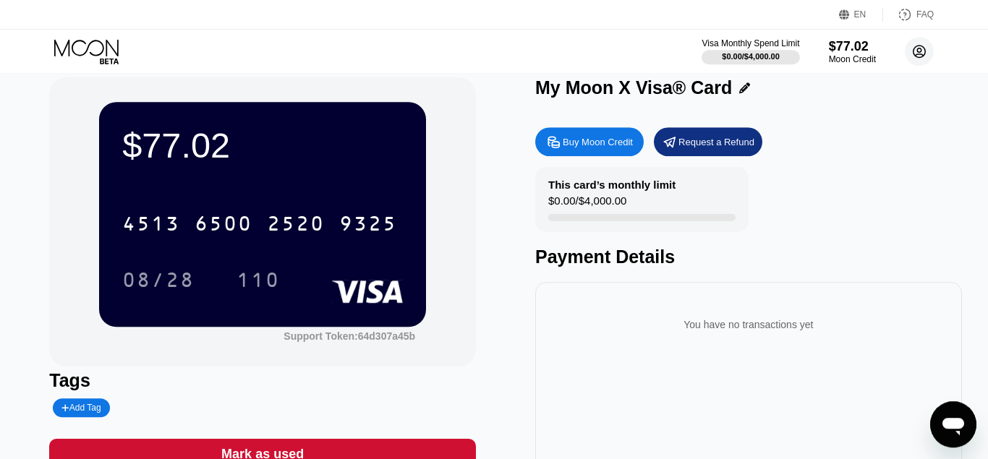
click at [911, 56] on circle at bounding box center [918, 51] width 29 height 29
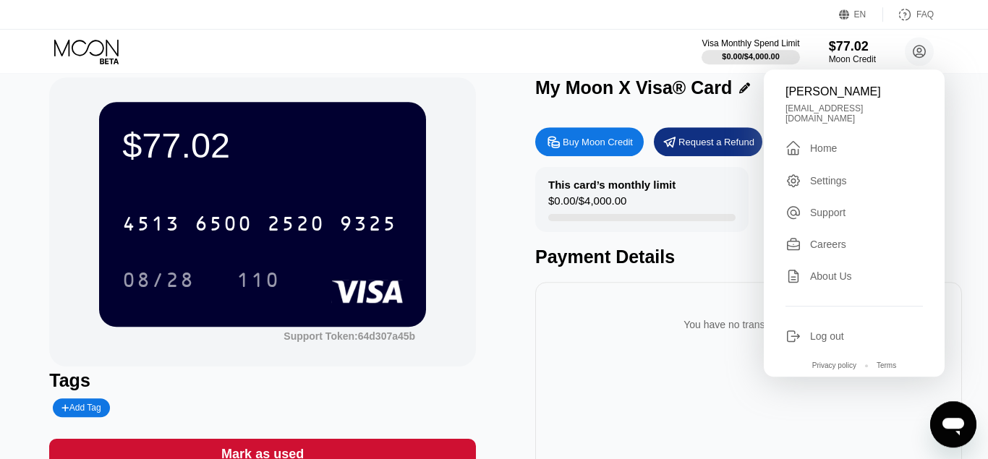
click at [466, 133] on div "$77.02 4513 6500 2520 9325 08/28 110 Support Token: 64d307a45b" at bounding box center [262, 221] width 427 height 289
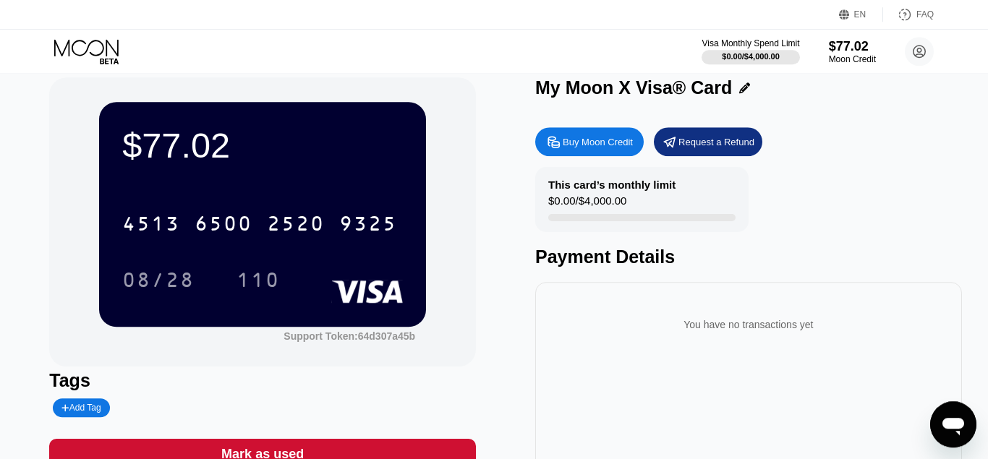
click at [481, 61] on div "Visa Monthly Spend Limit $0.00 / $4,000.00 $77.02 Moon Credit [PERSON_NAME] [EM…" at bounding box center [494, 51] width 988 height 43
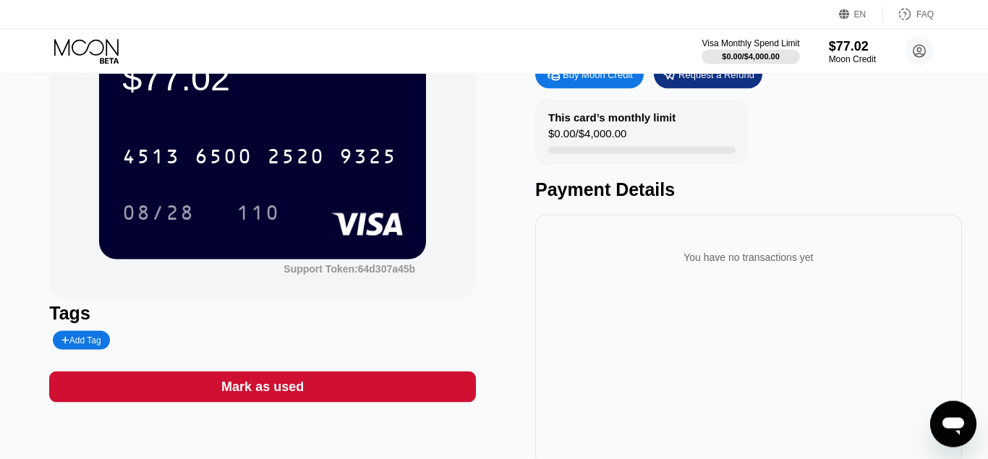
scroll to position [0, 0]
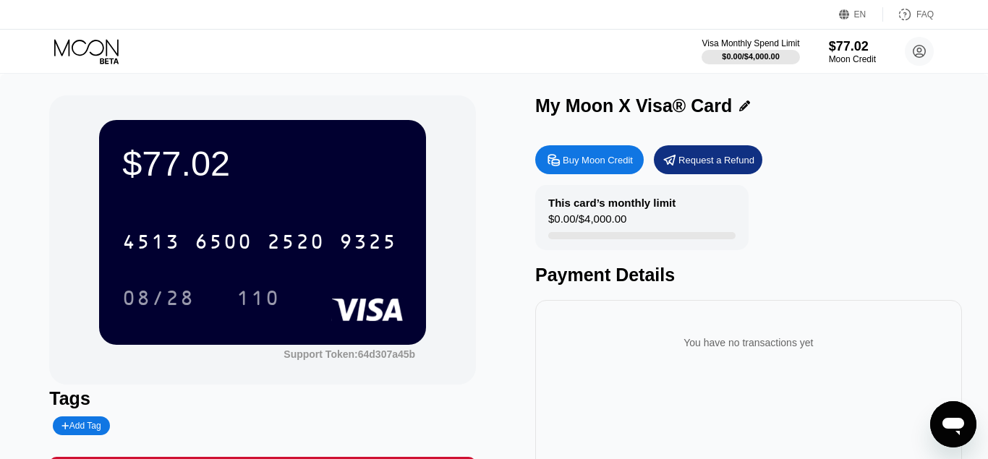
click at [620, 48] on div "Visa Monthly Spend Limit $0.00 / $4,000.00 $77.02 Moon Credit [PERSON_NAME] [EM…" at bounding box center [494, 51] width 988 height 43
click at [943, 417] on icon "Open messaging window" at bounding box center [953, 424] width 26 height 26
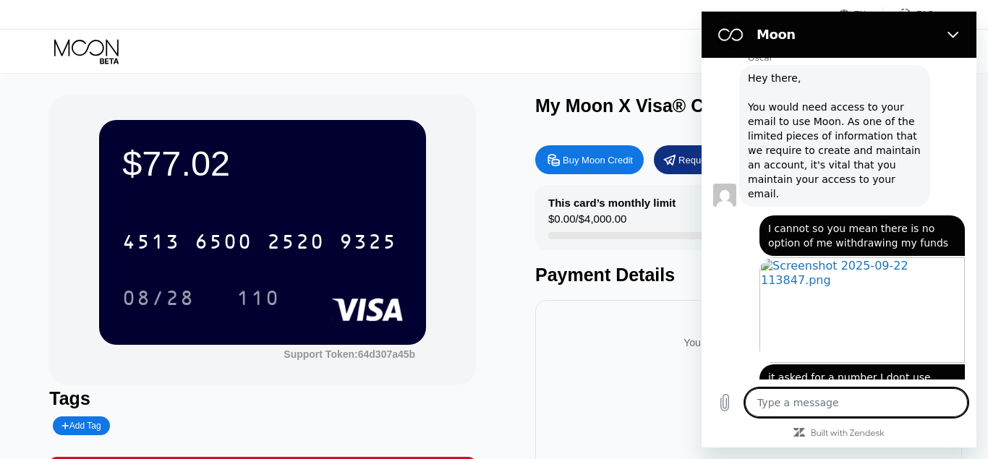
scroll to position [548, 0]
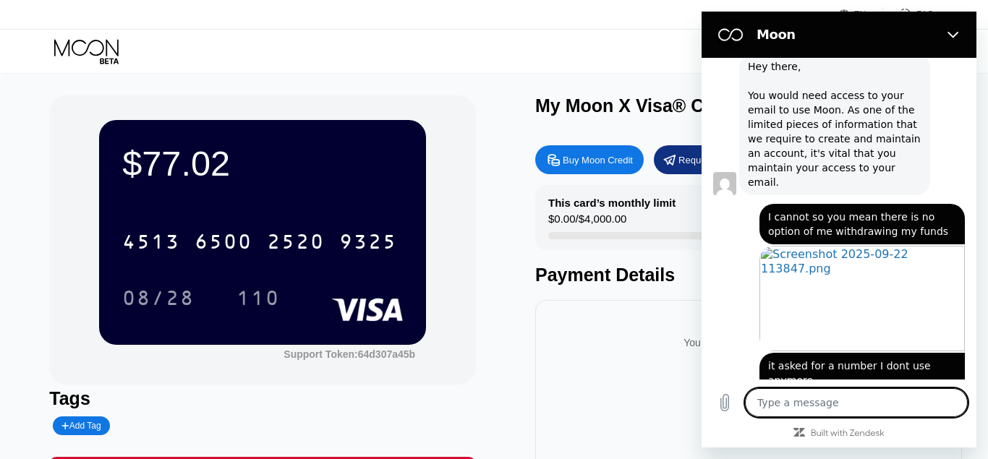
click at [886, 405] on textarea at bounding box center [856, 402] width 223 height 29
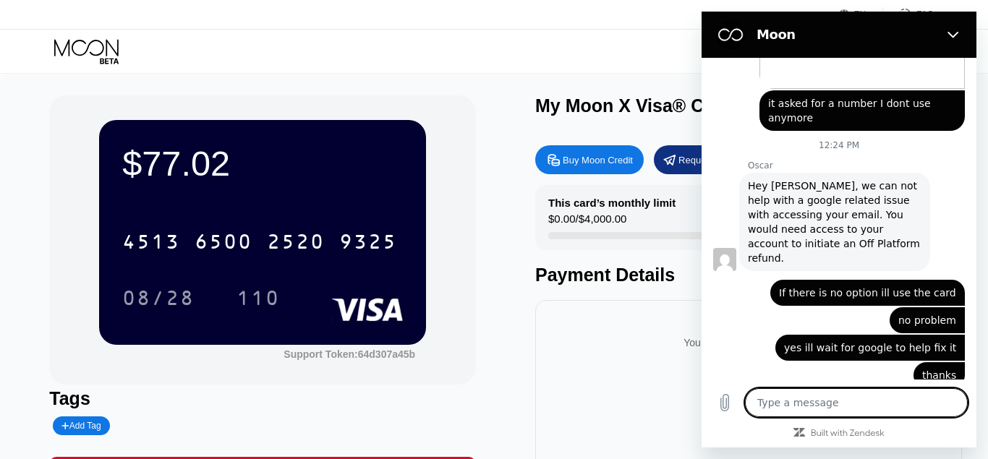
scroll to position [811, 0]
